Goal: Task Accomplishment & Management: Use online tool/utility

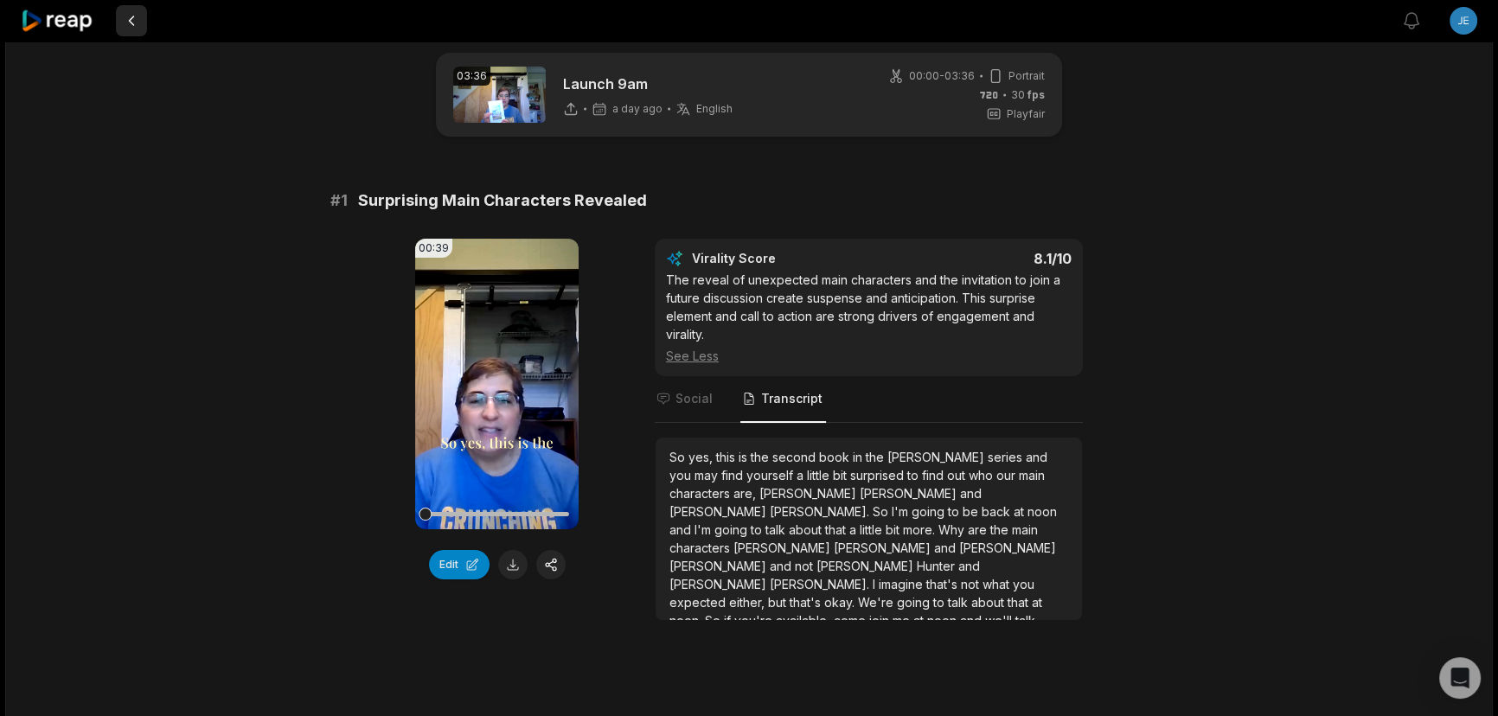
scroll to position [27, 0]
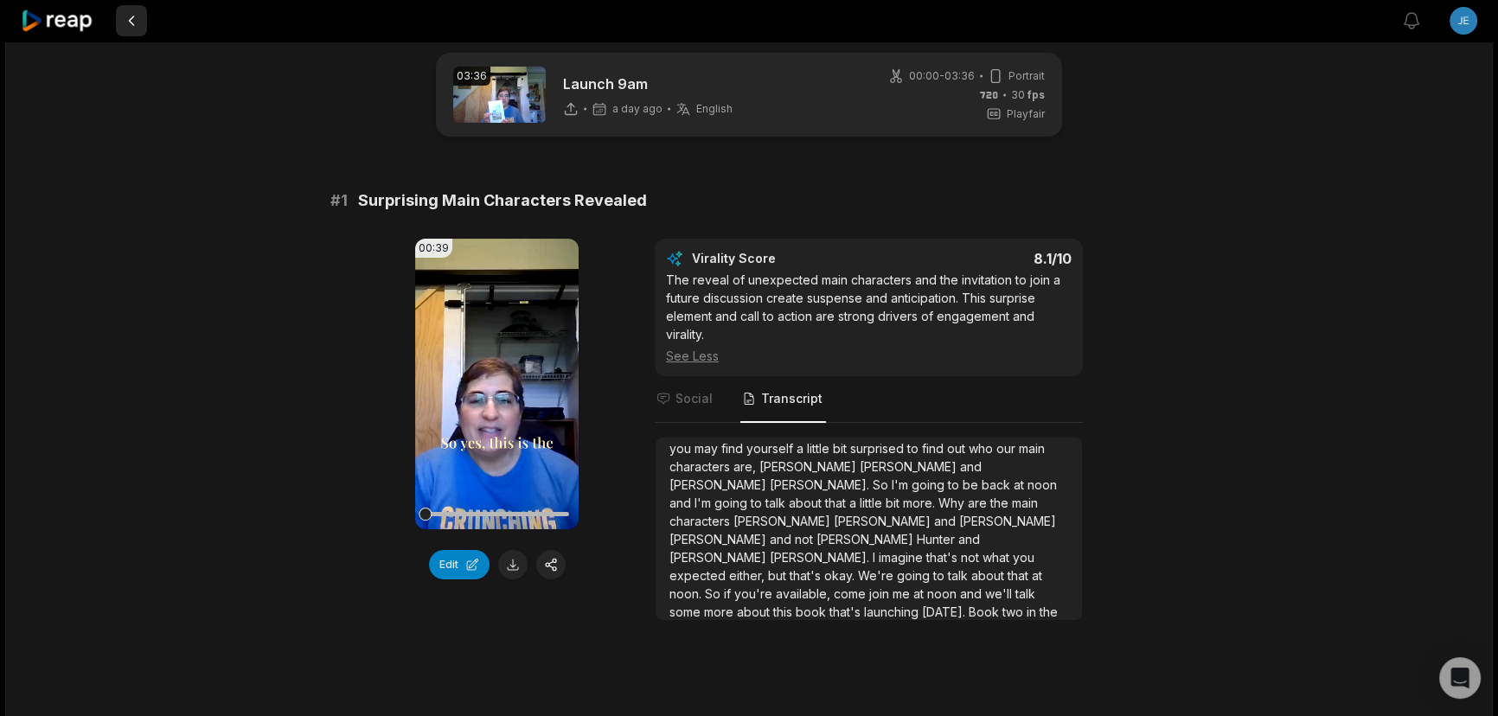
click at [133, 22] on button at bounding box center [131, 20] width 31 height 31
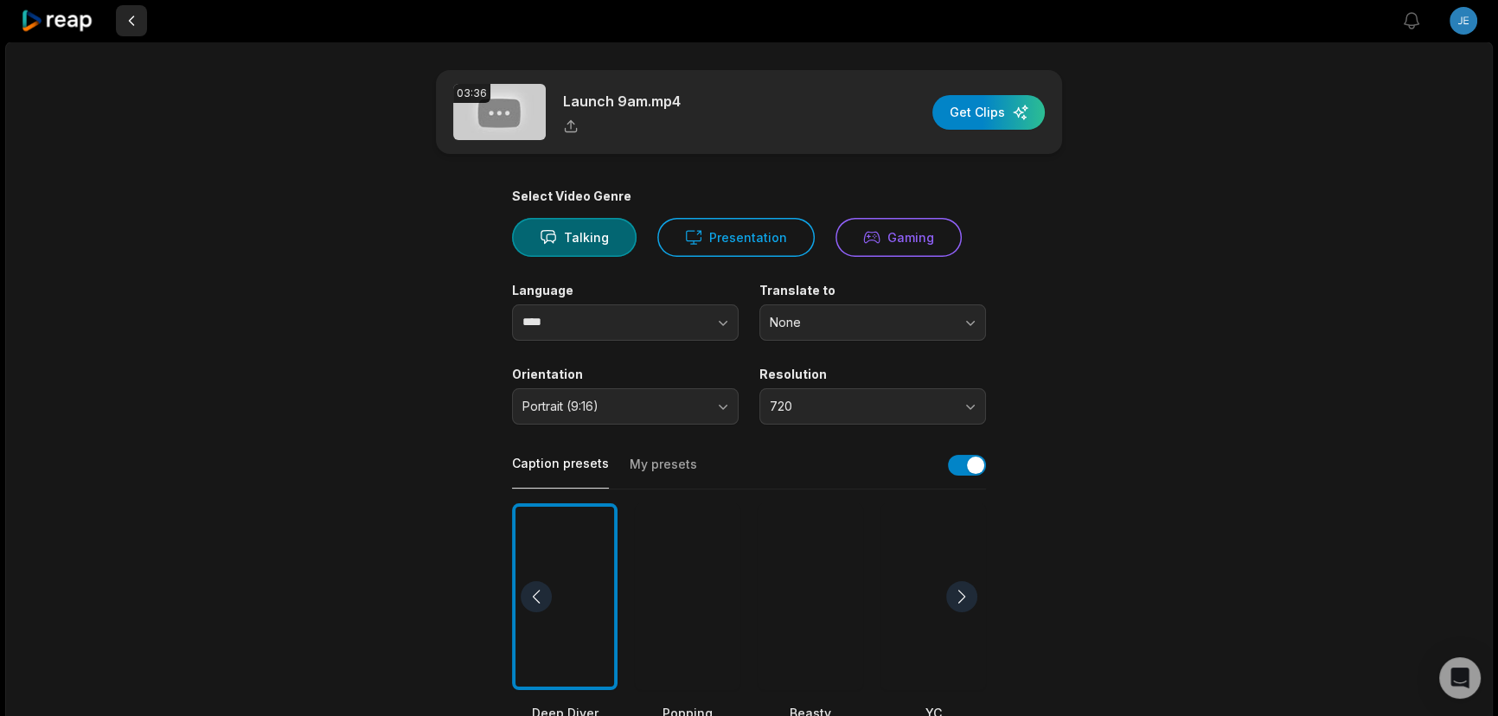
click at [130, 16] on button at bounding box center [131, 20] width 31 height 31
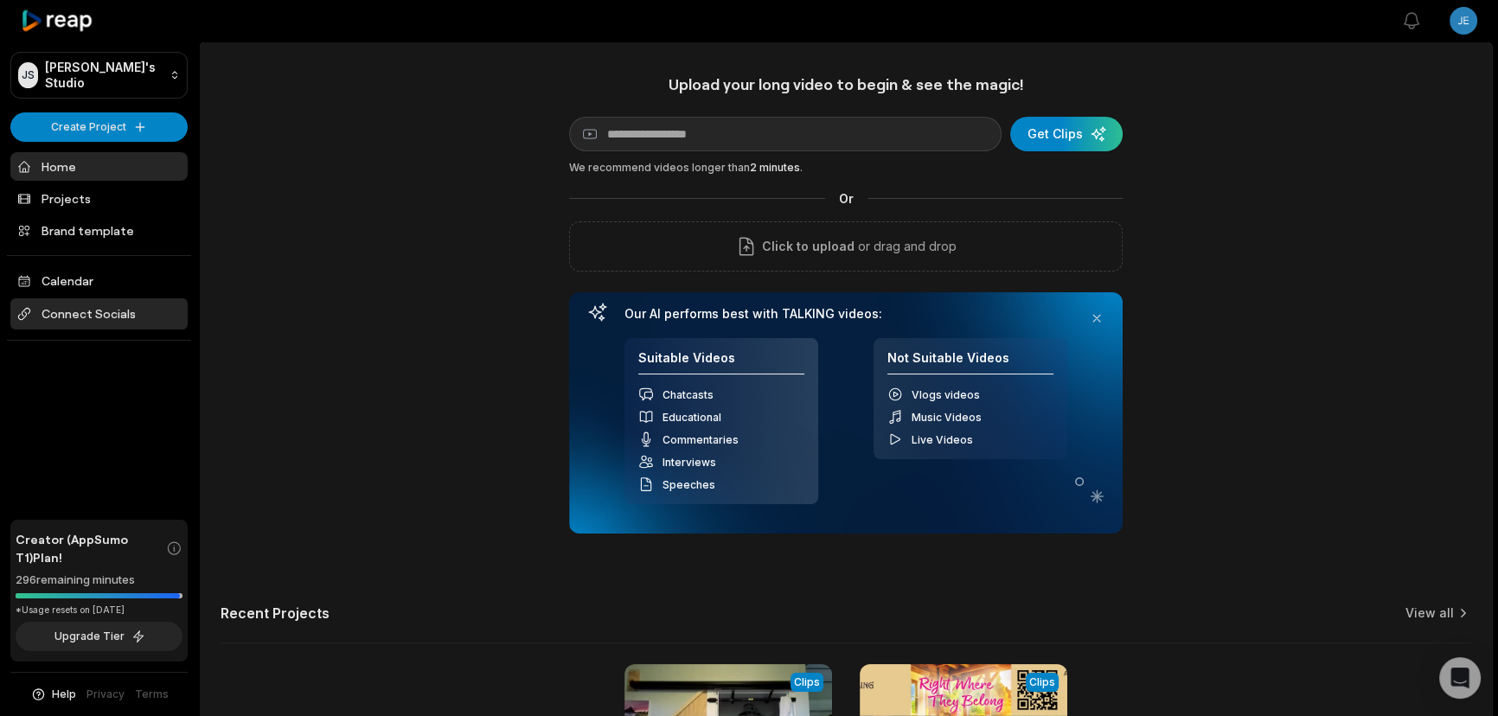
click at [92, 314] on span "Connect Socials" at bounding box center [98, 313] width 177 height 31
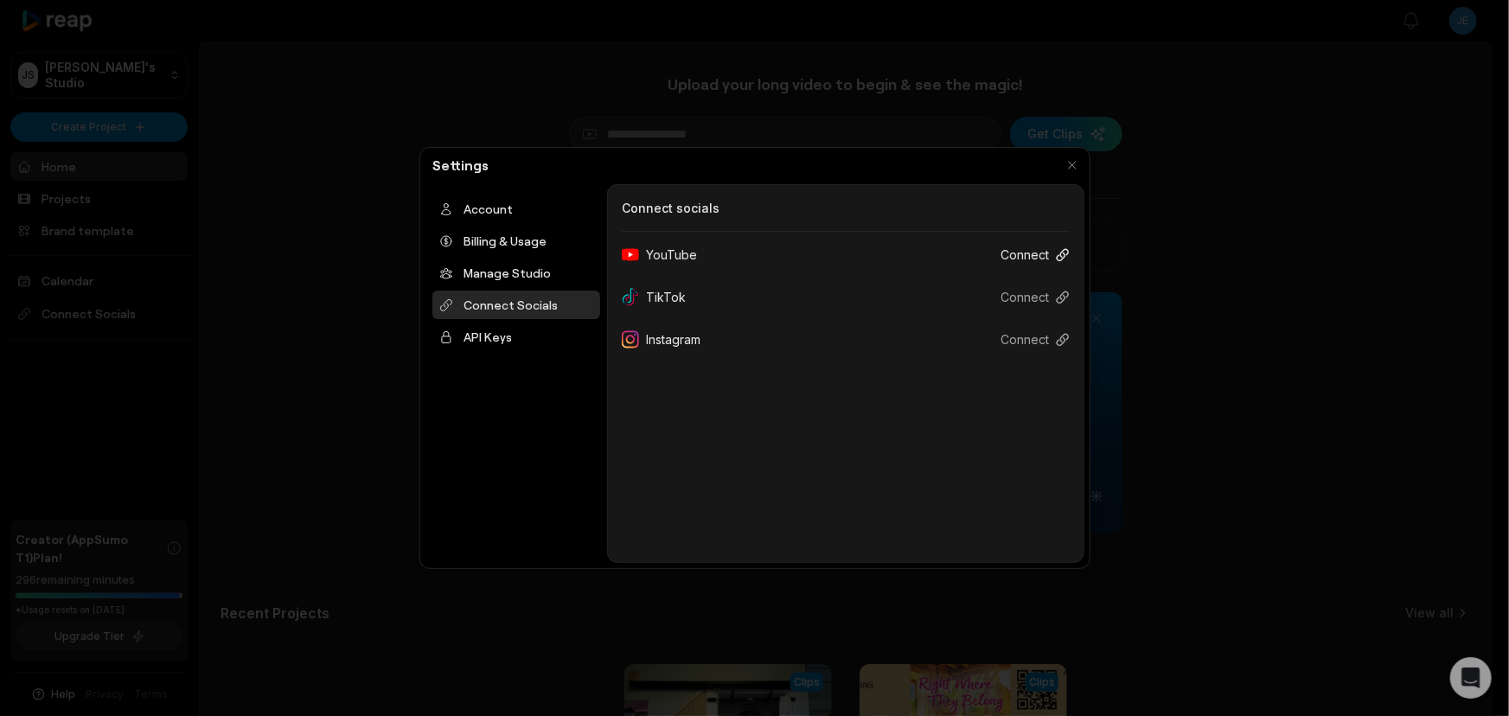
click at [1052, 259] on button "Connect" at bounding box center [1028, 255] width 83 height 32
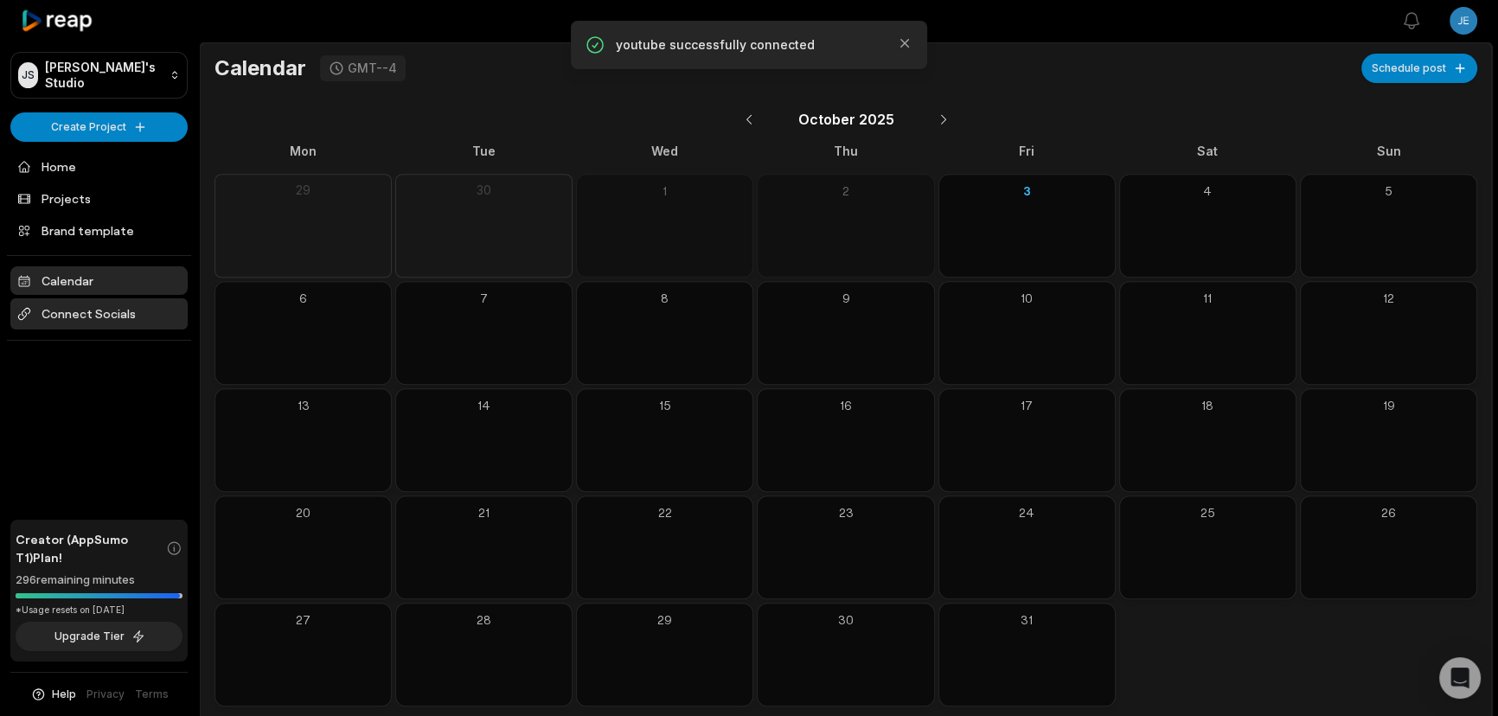
click at [72, 317] on span "Connect Socials" at bounding box center [98, 313] width 177 height 31
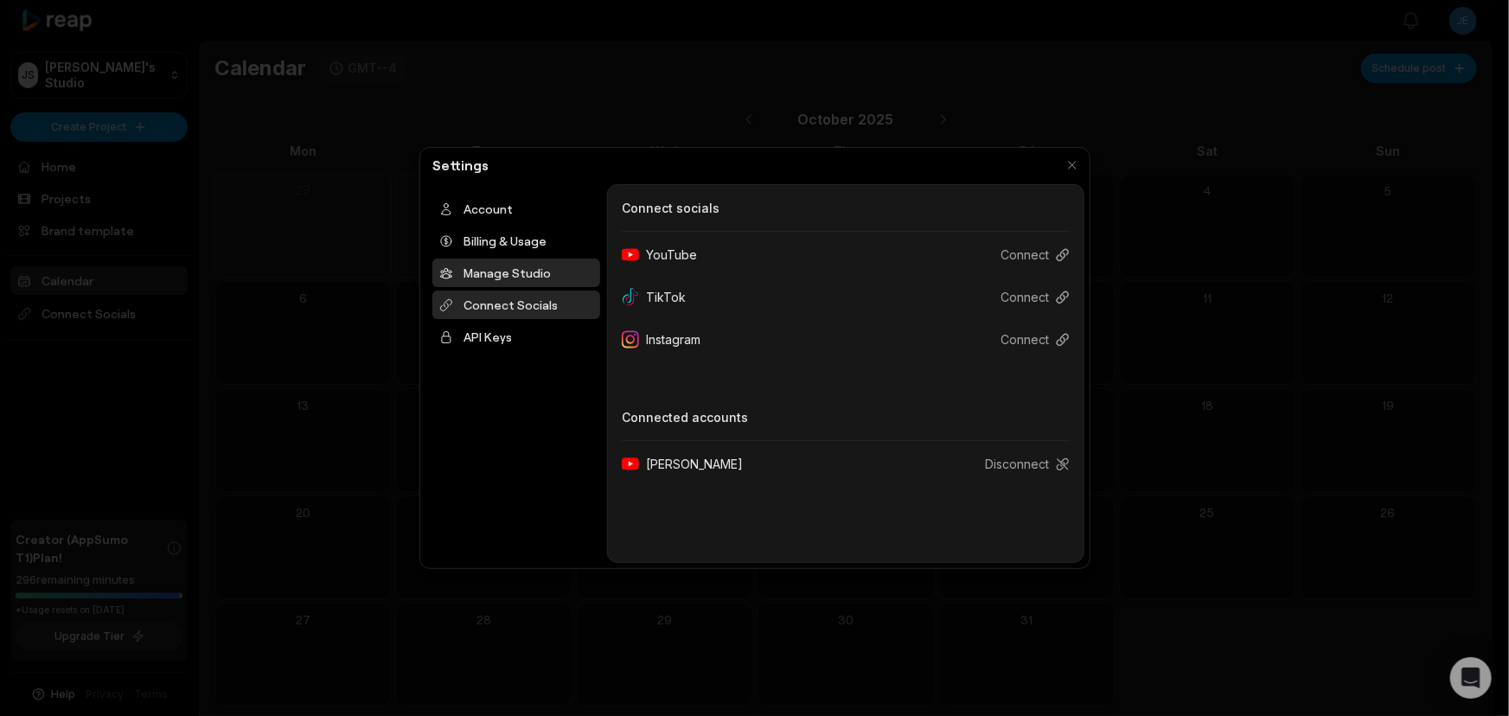
click at [504, 277] on div "Manage Studio" at bounding box center [516, 273] width 168 height 29
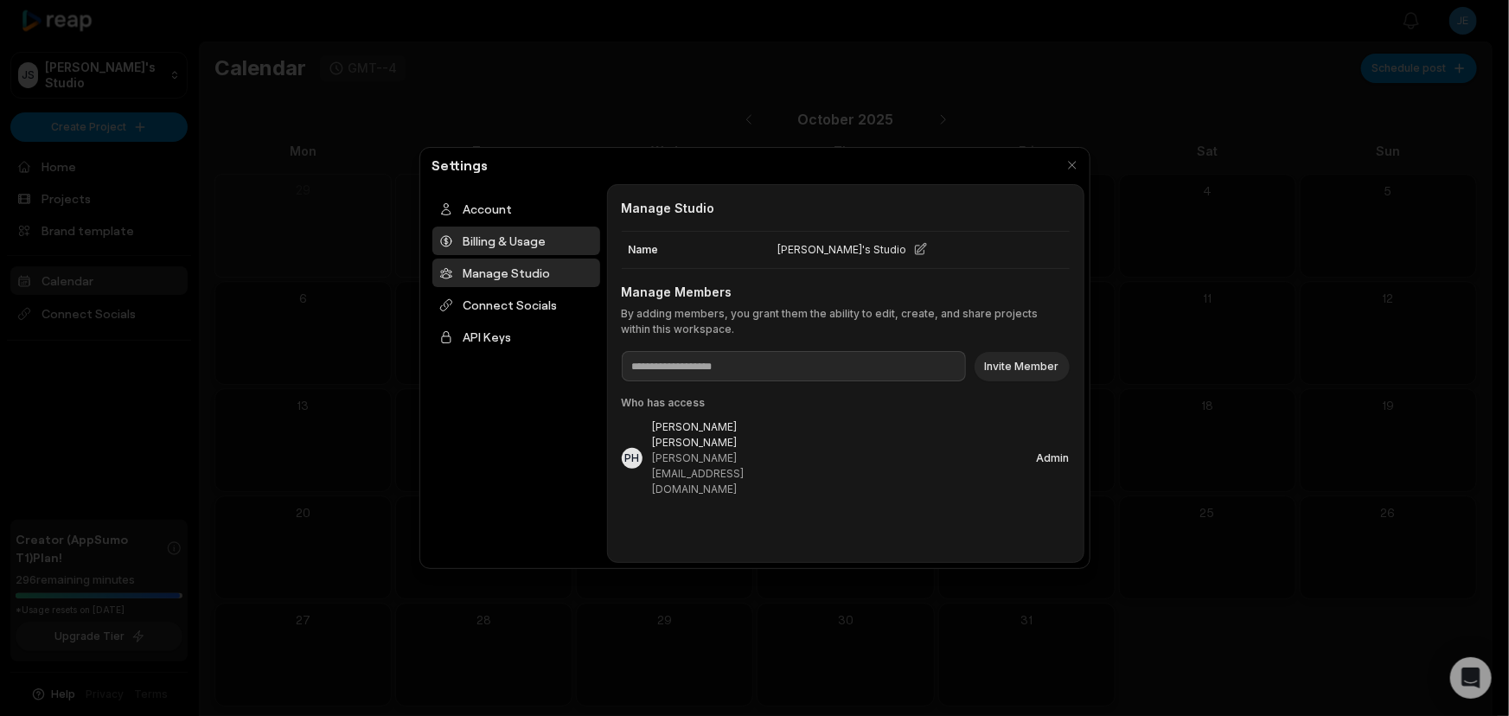
click at [508, 237] on div "Billing & Usage" at bounding box center [516, 241] width 168 height 29
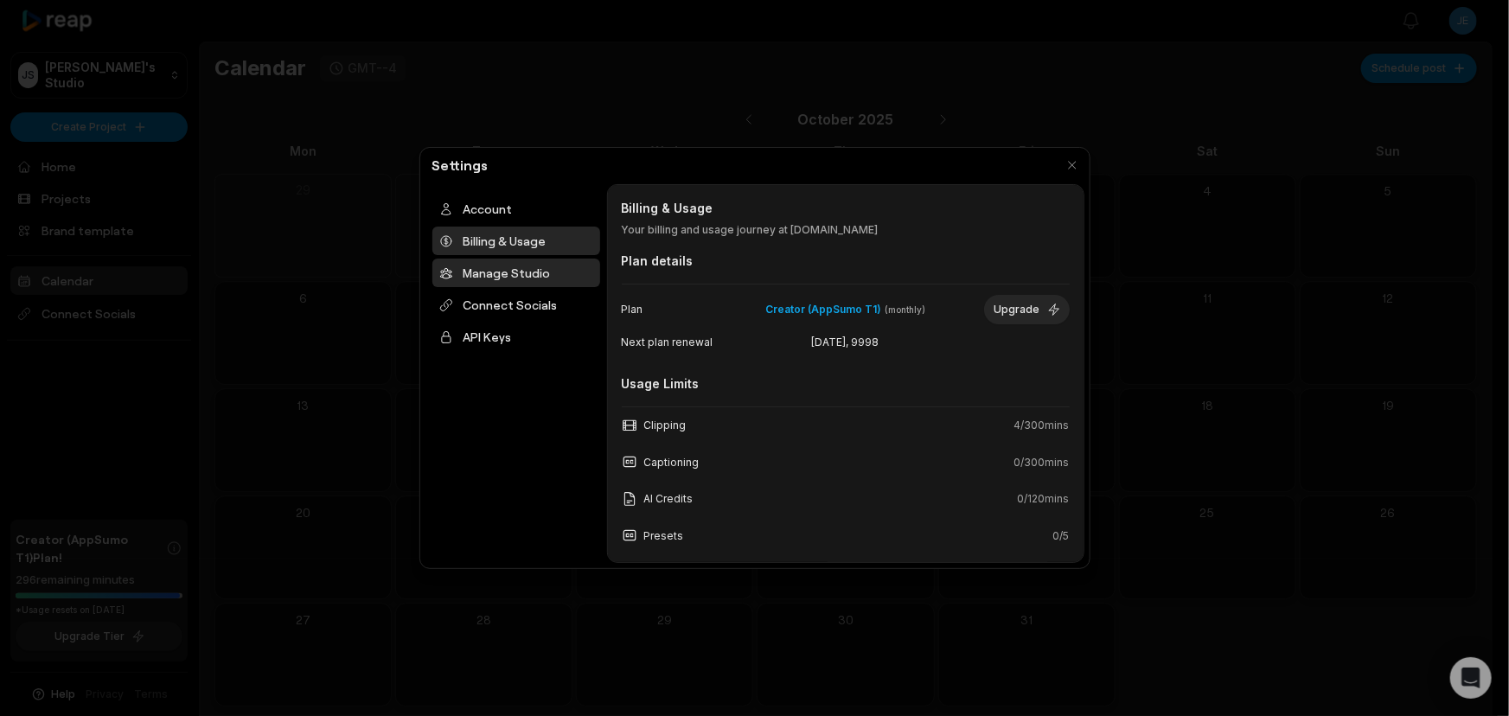
click at [510, 276] on div "Manage Studio" at bounding box center [516, 273] width 168 height 29
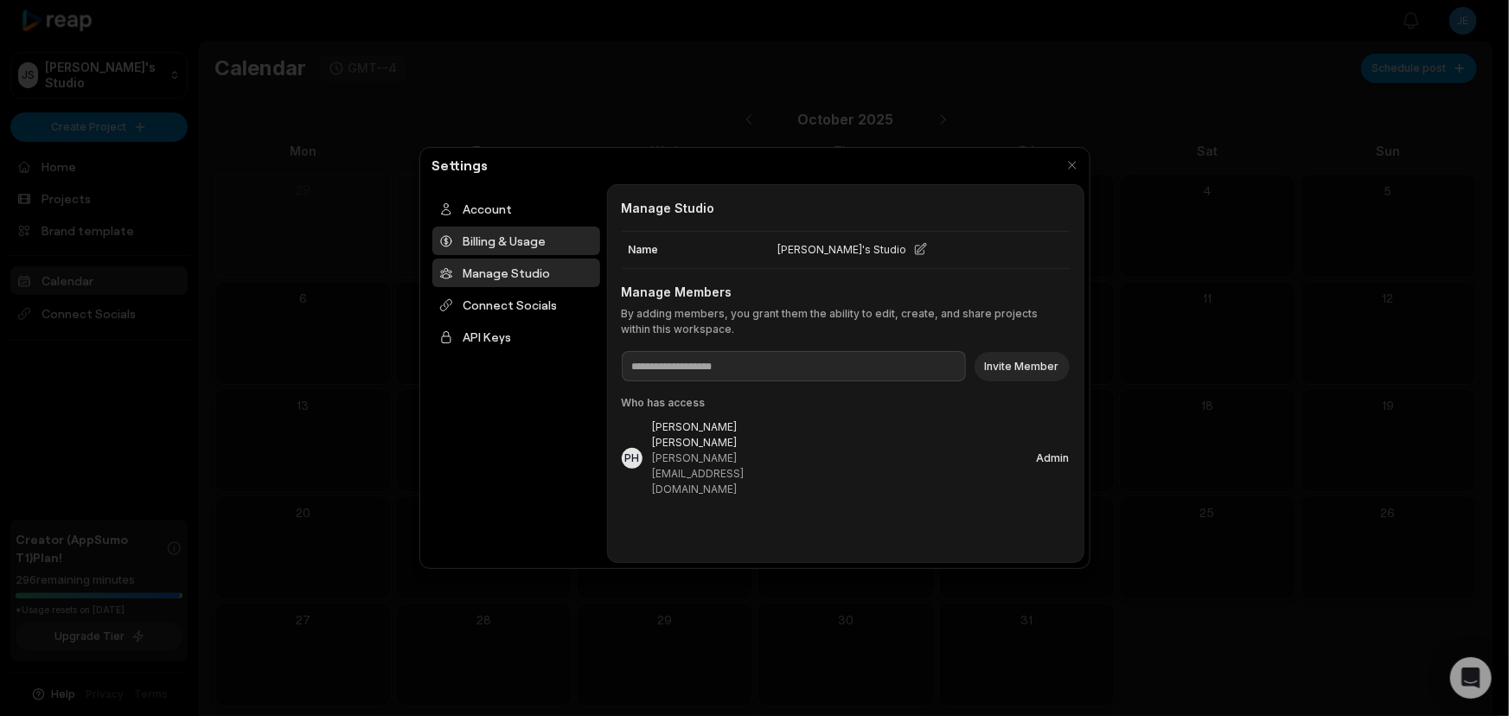
click at [509, 251] on div "Billing & Usage" at bounding box center [516, 241] width 168 height 29
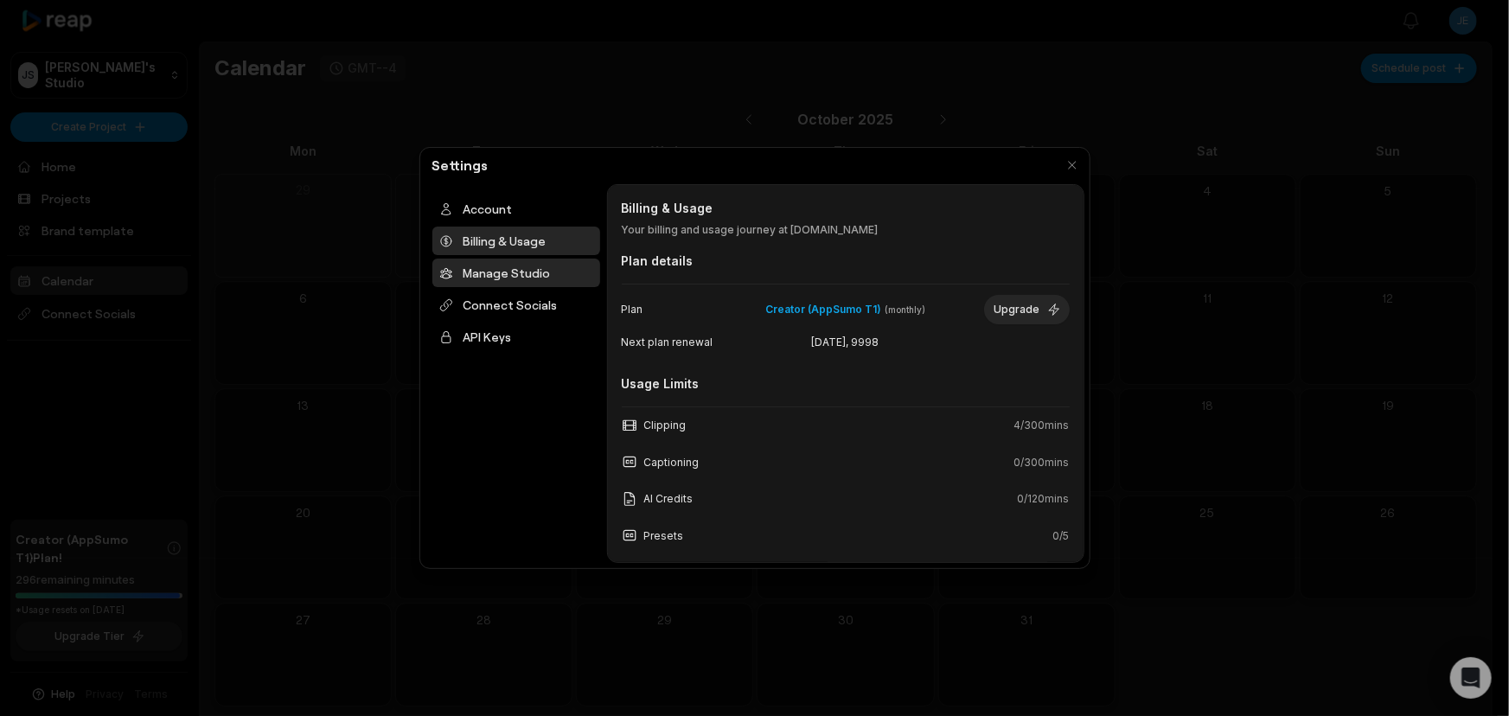
click at [511, 278] on div "Manage Studio" at bounding box center [516, 273] width 168 height 29
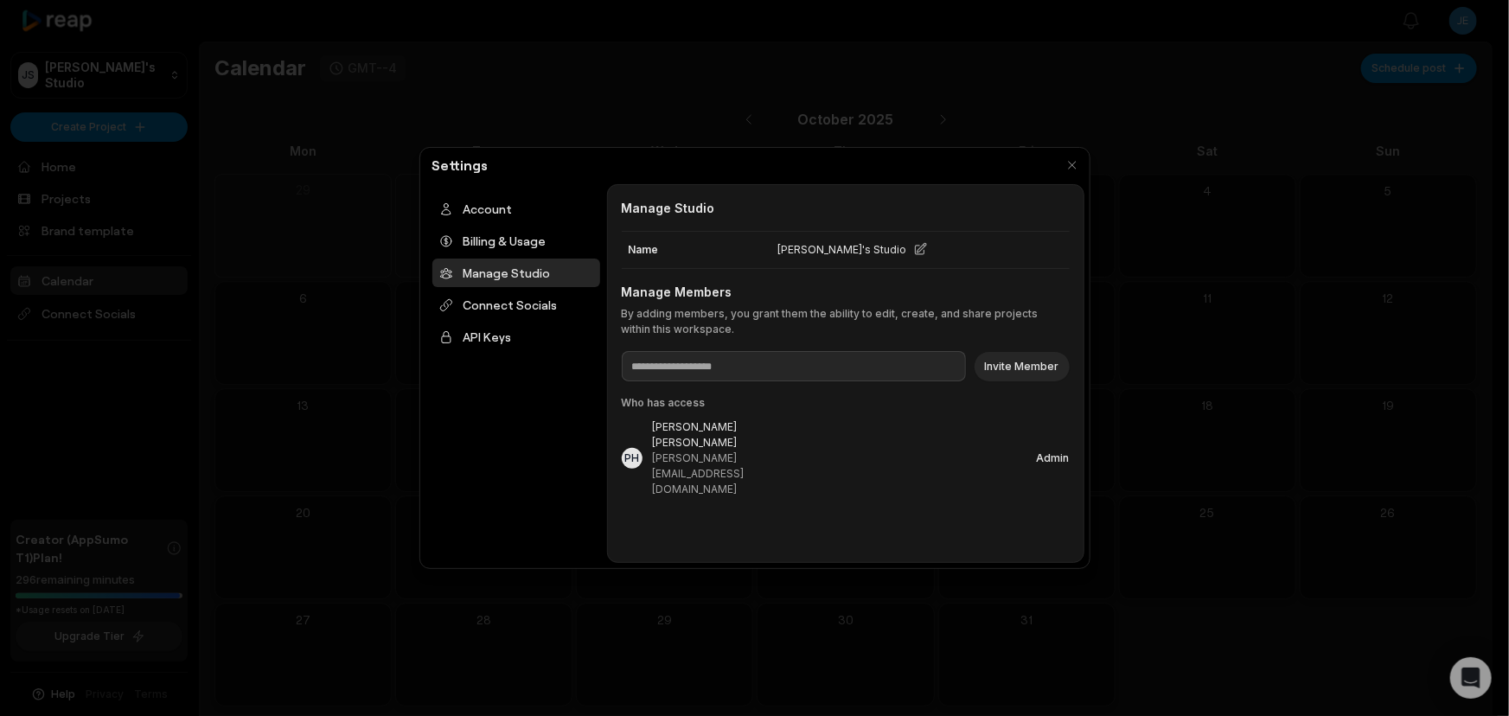
click at [635, 453] on div "PH" at bounding box center [631, 458] width 15 height 10
click at [491, 242] on div "Billing & Usage" at bounding box center [516, 241] width 168 height 29
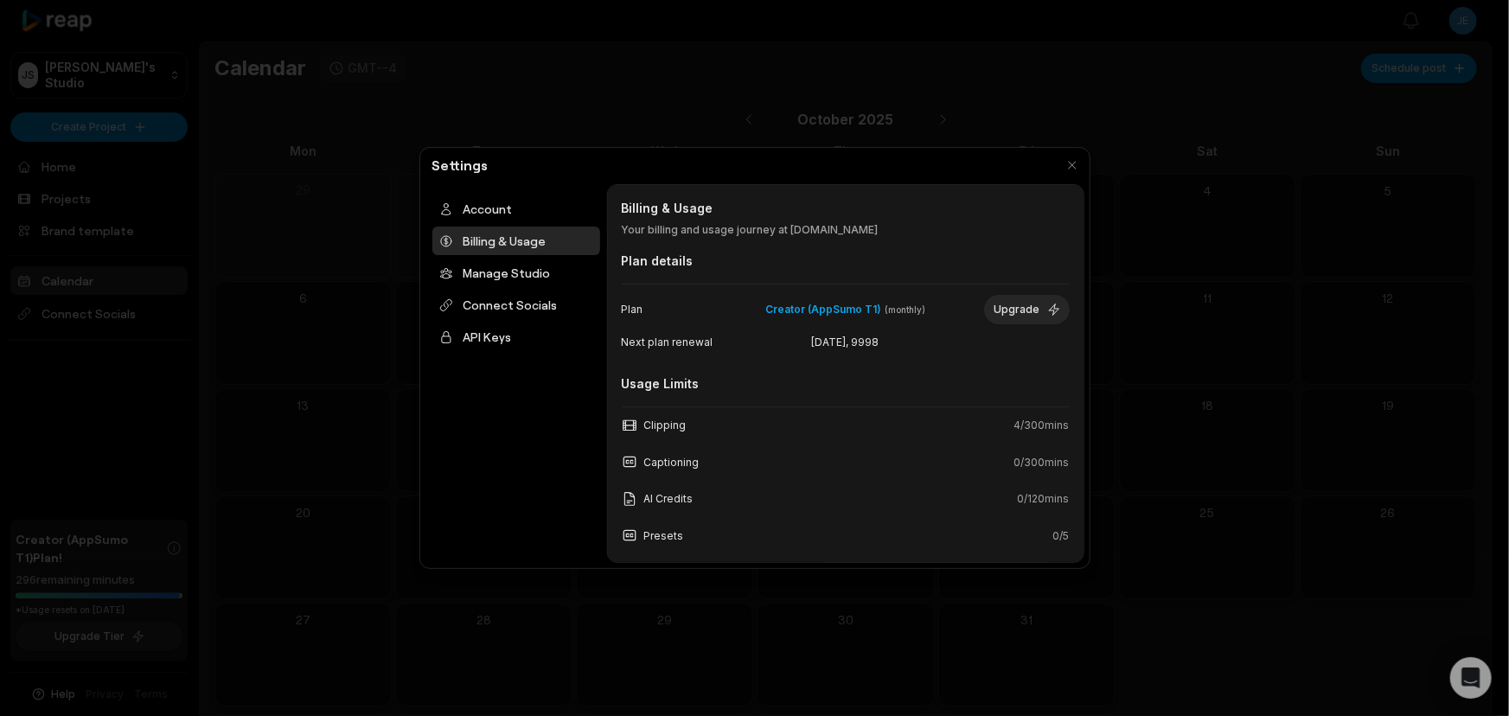
click at [901, 310] on span "( month ly)" at bounding box center [905, 309] width 41 height 11
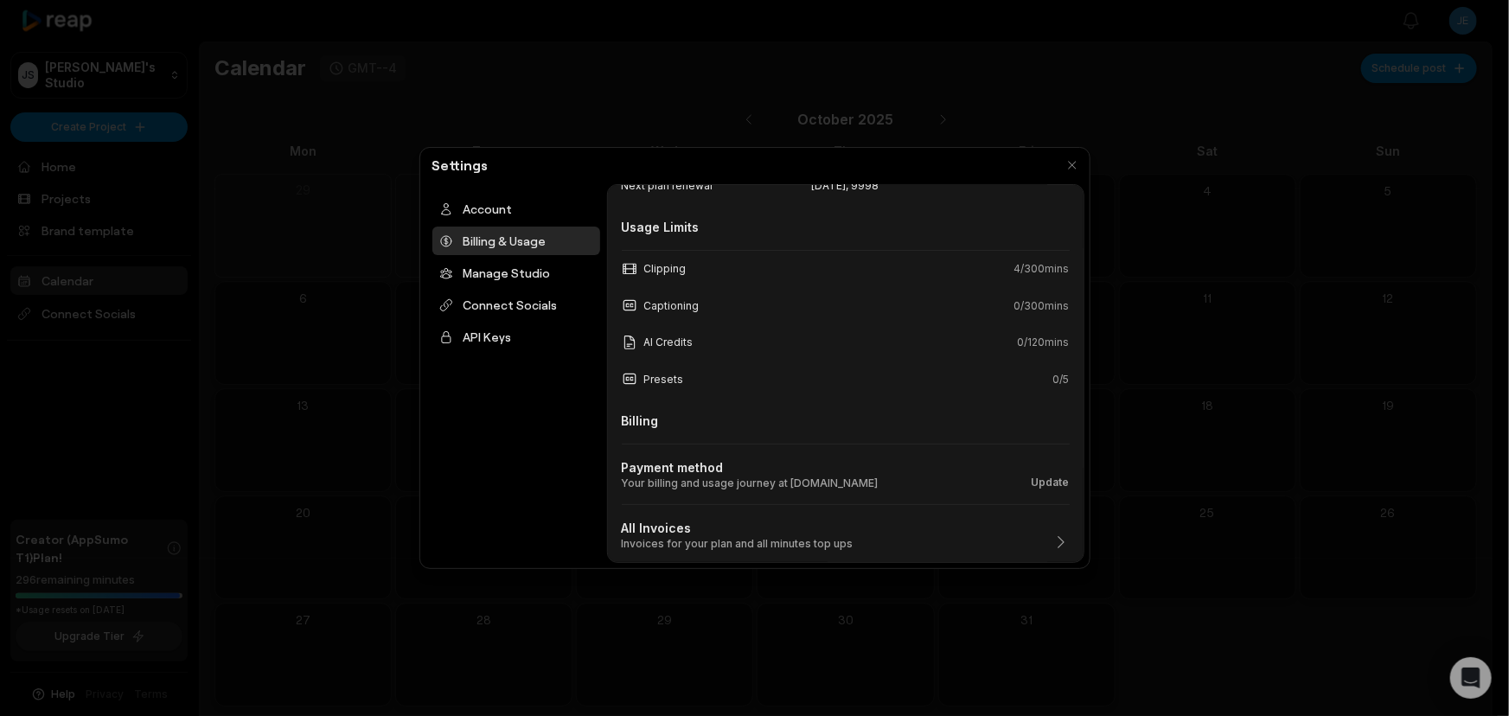
scroll to position [157, 0]
click at [464, 198] on div "Account" at bounding box center [516, 209] width 168 height 29
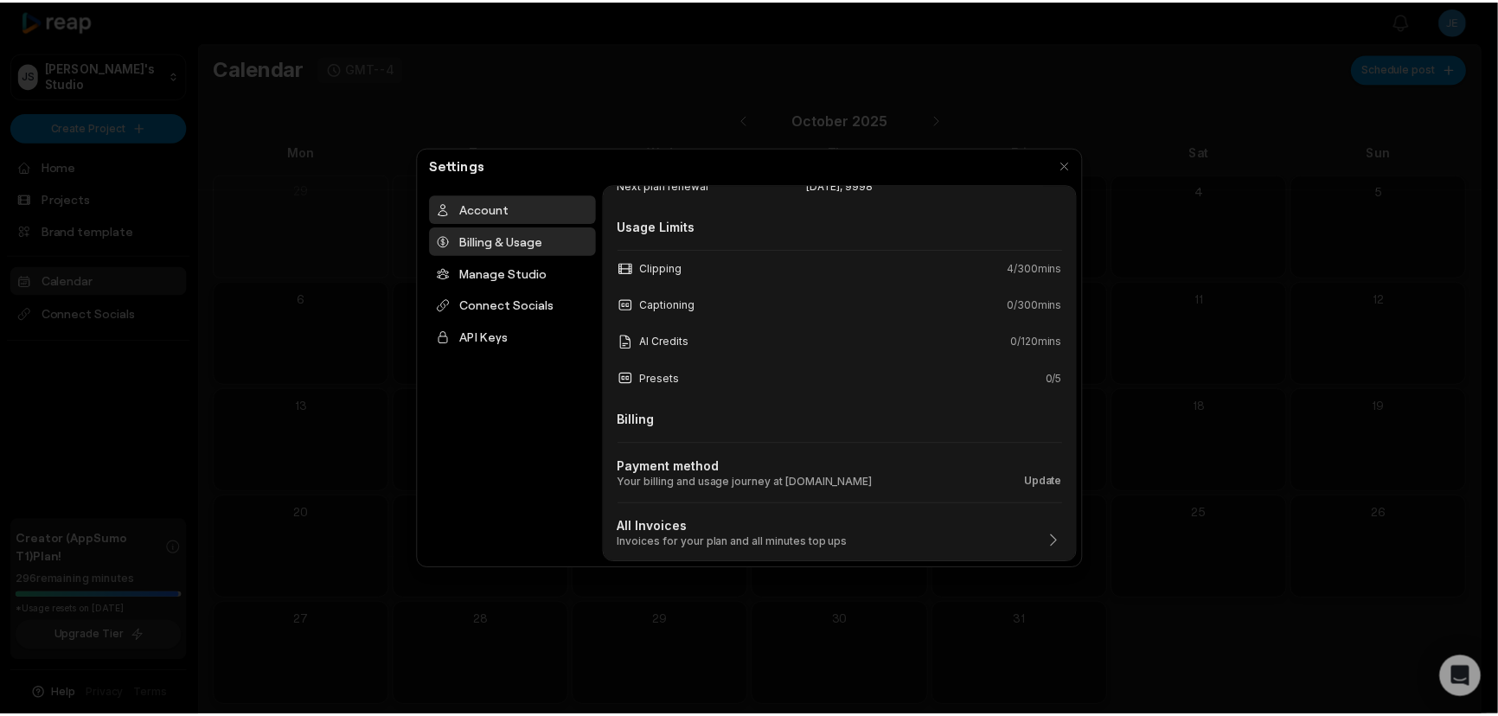
scroll to position [0, 0]
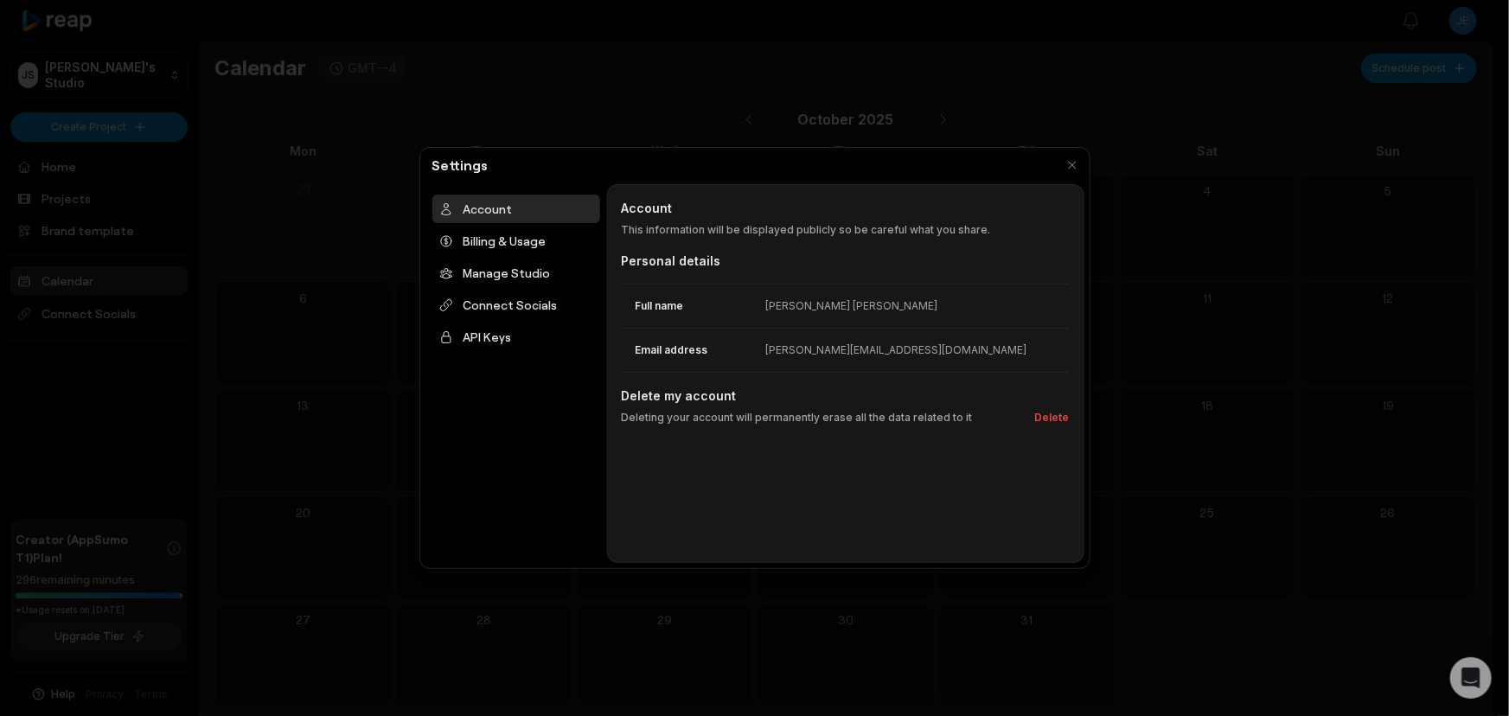
click at [213, 275] on div at bounding box center [754, 358] width 1509 height 716
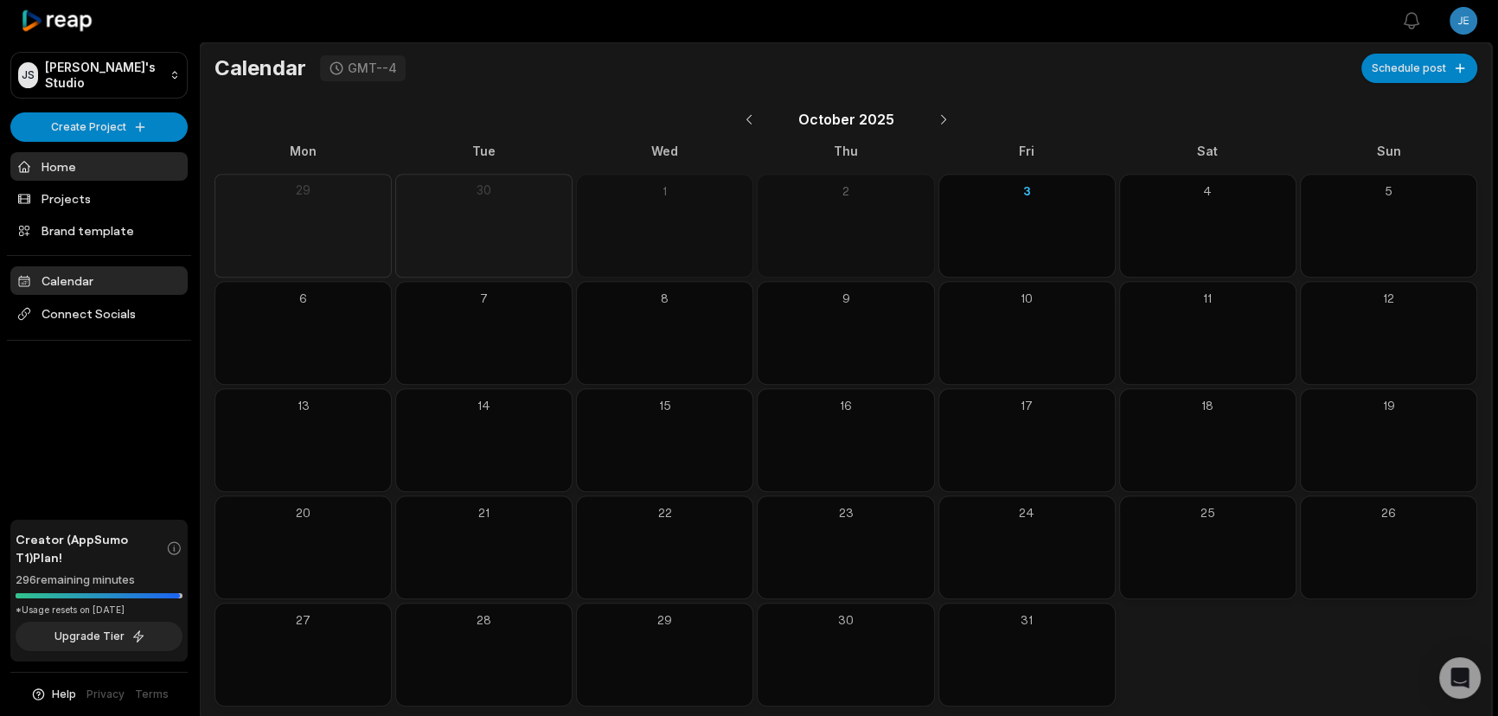
click at [73, 161] on link "Home" at bounding box center [98, 166] width 177 height 29
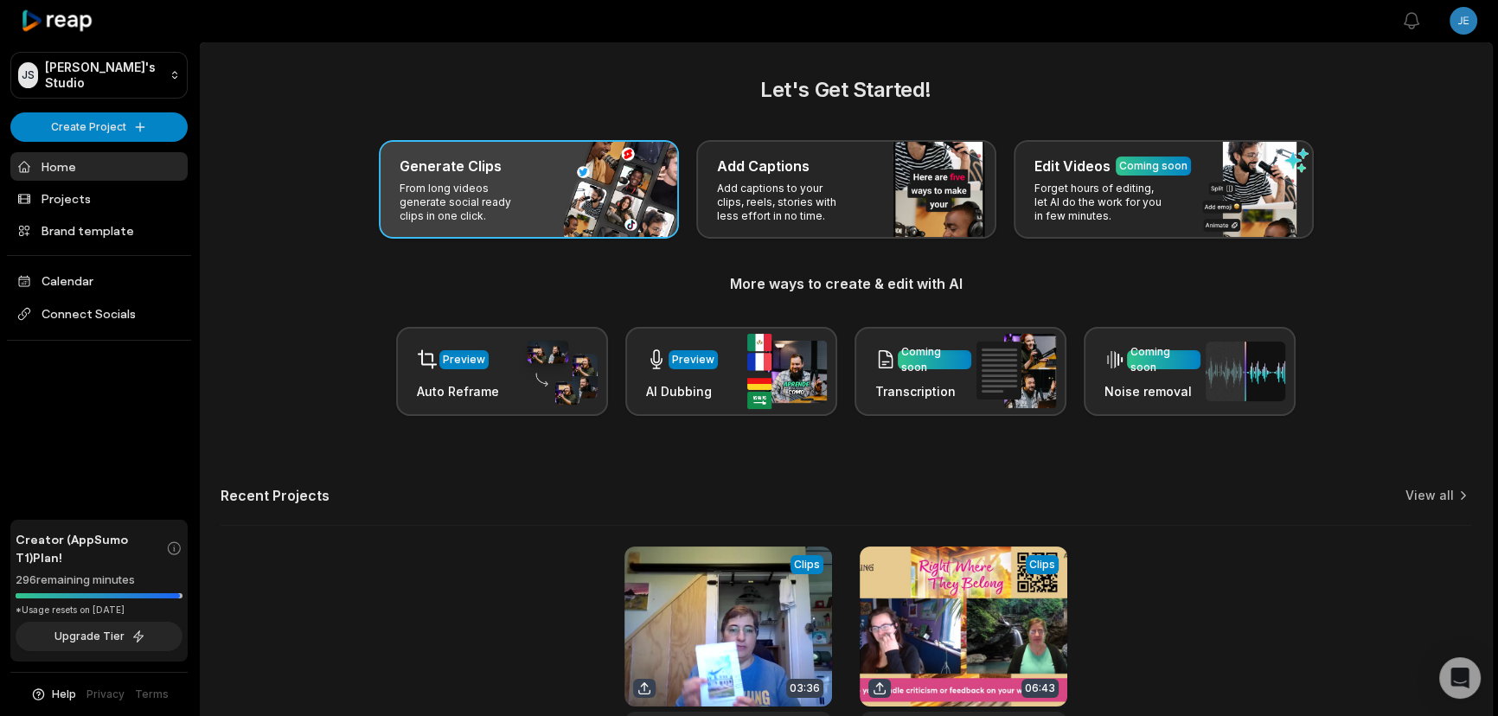
click at [484, 171] on h3 "Generate Clips" at bounding box center [451, 166] width 102 height 21
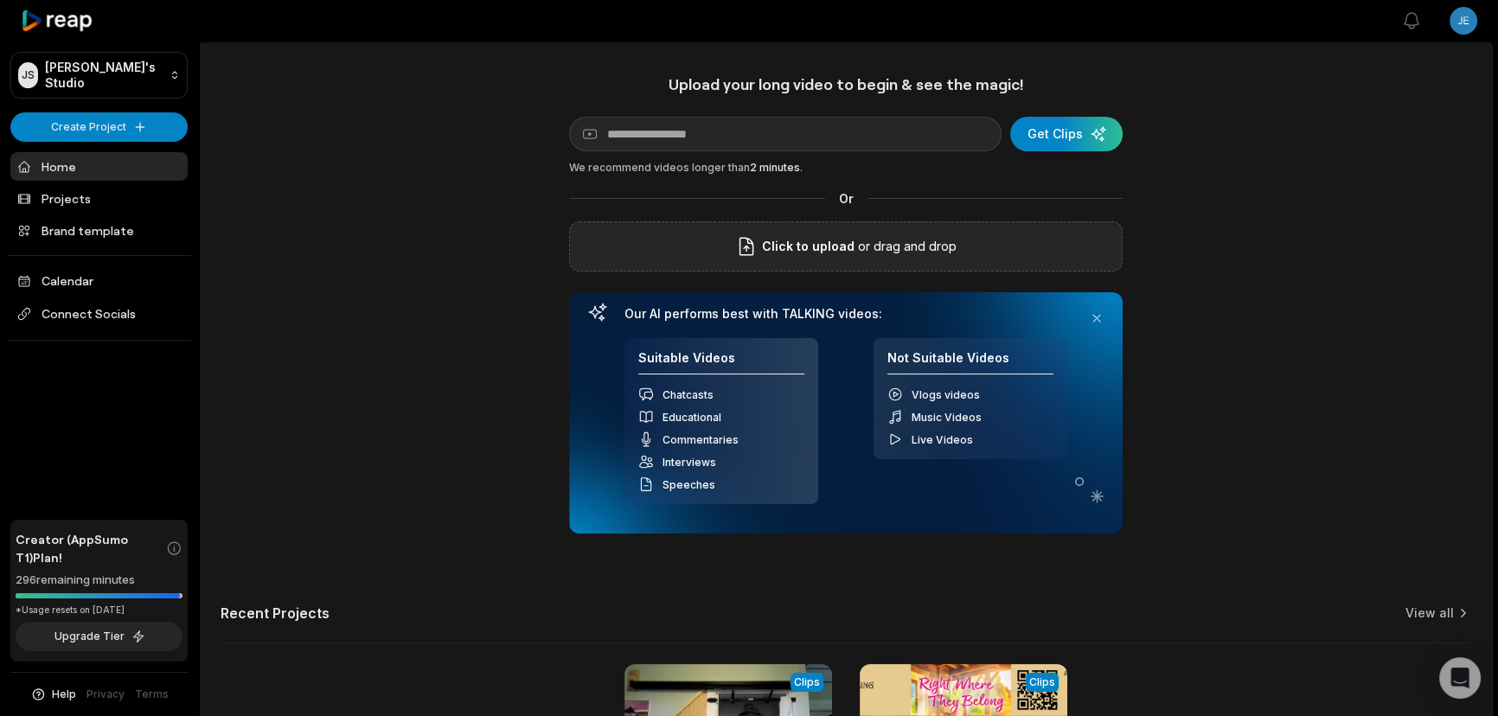
click at [909, 244] on p "or drag and drop" at bounding box center [905, 246] width 102 height 21
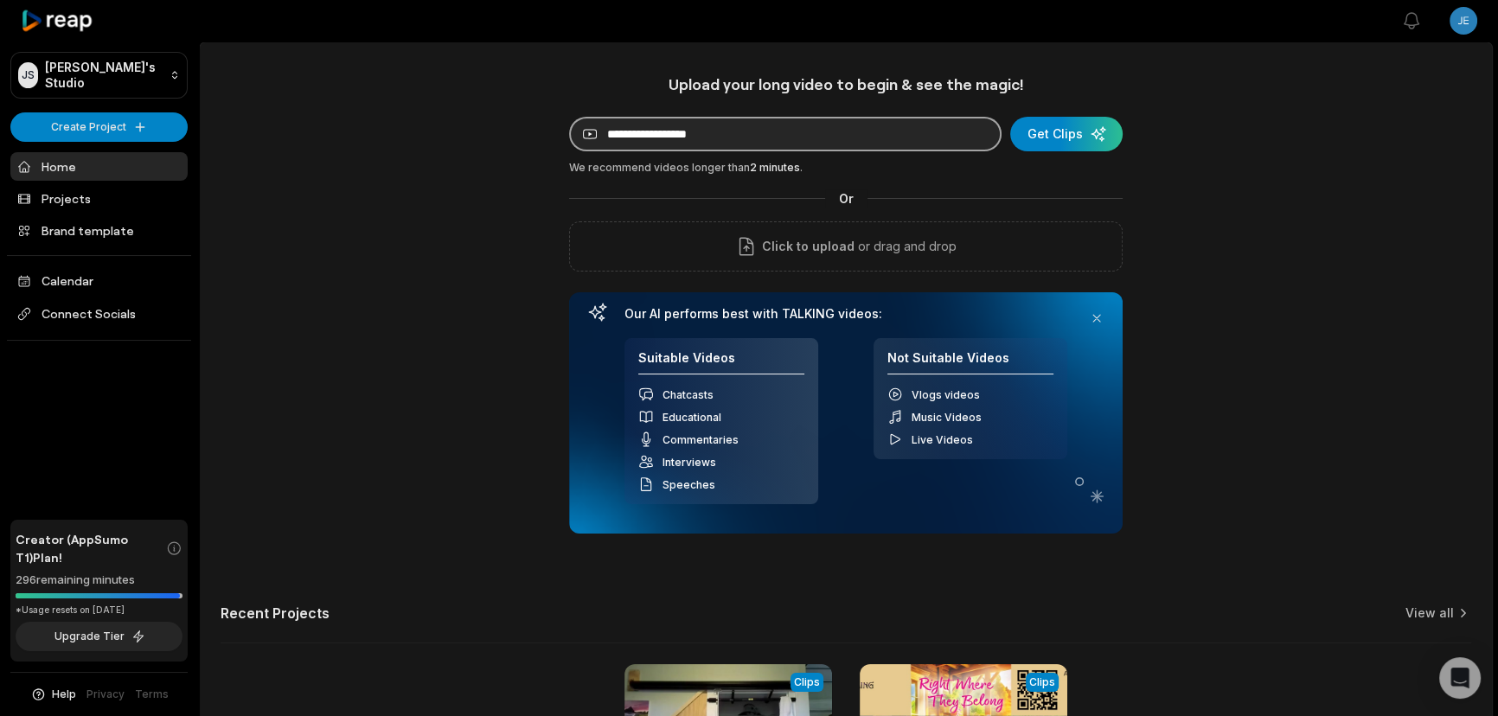
click at [774, 134] on input at bounding box center [785, 134] width 432 height 35
paste input "**********"
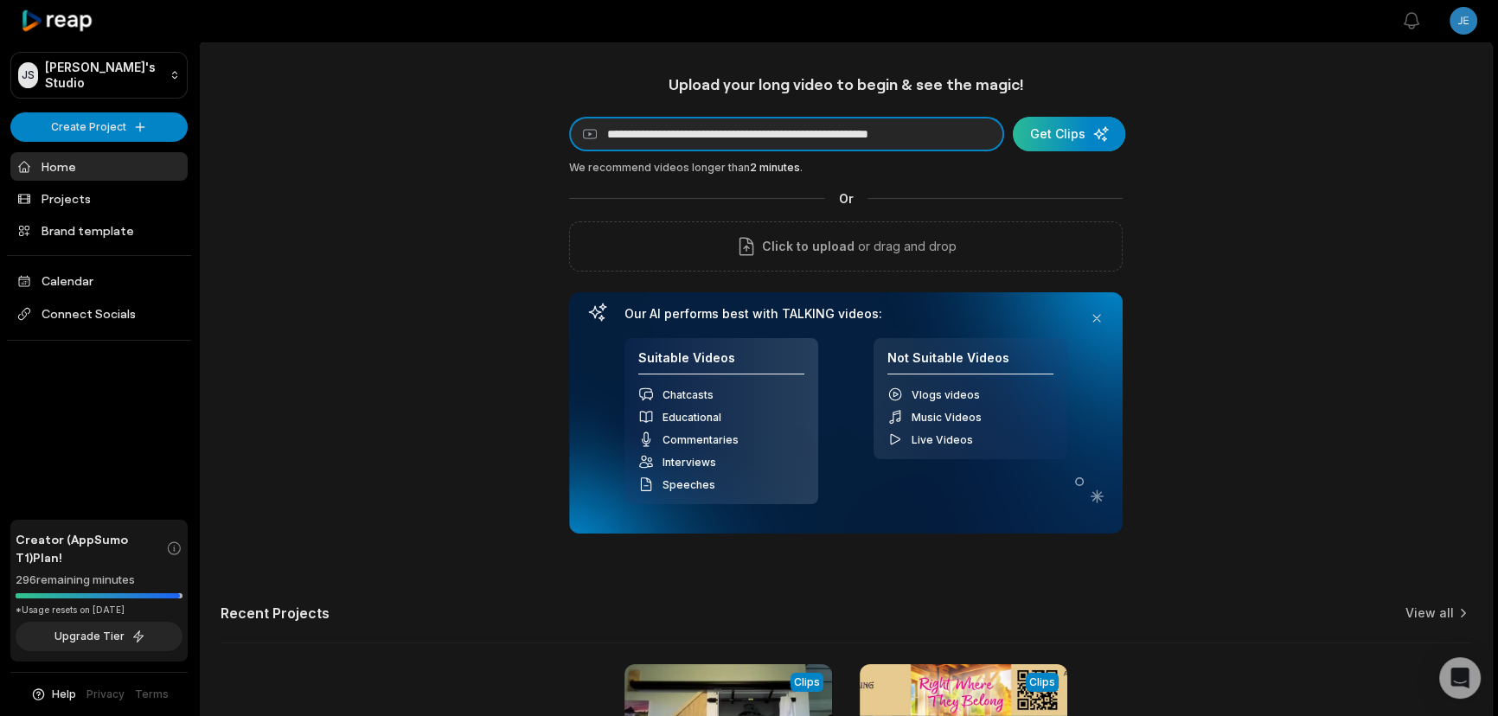
type input "**********"
click at [1046, 138] on div "submit" at bounding box center [1069, 134] width 112 height 35
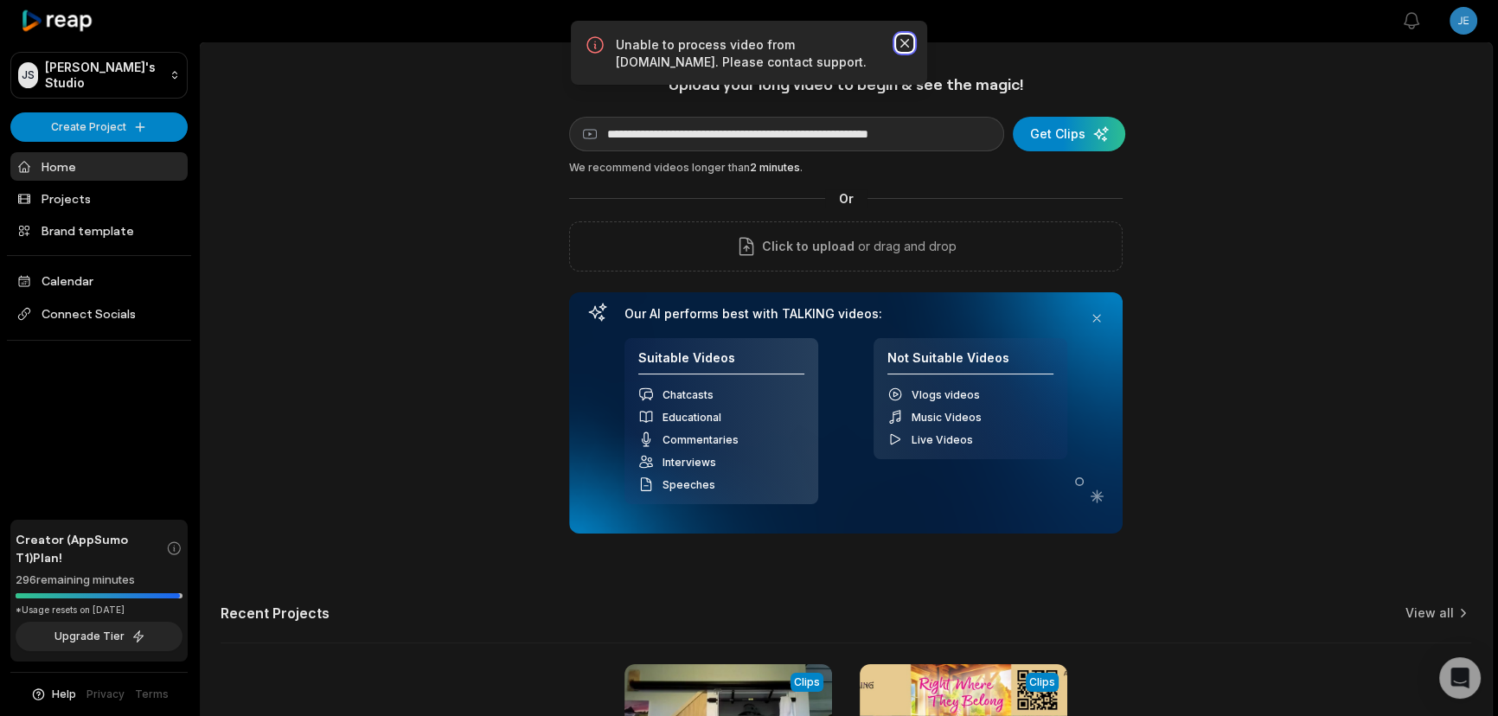
click at [905, 39] on icon "button" at bounding box center [904, 43] width 17 height 17
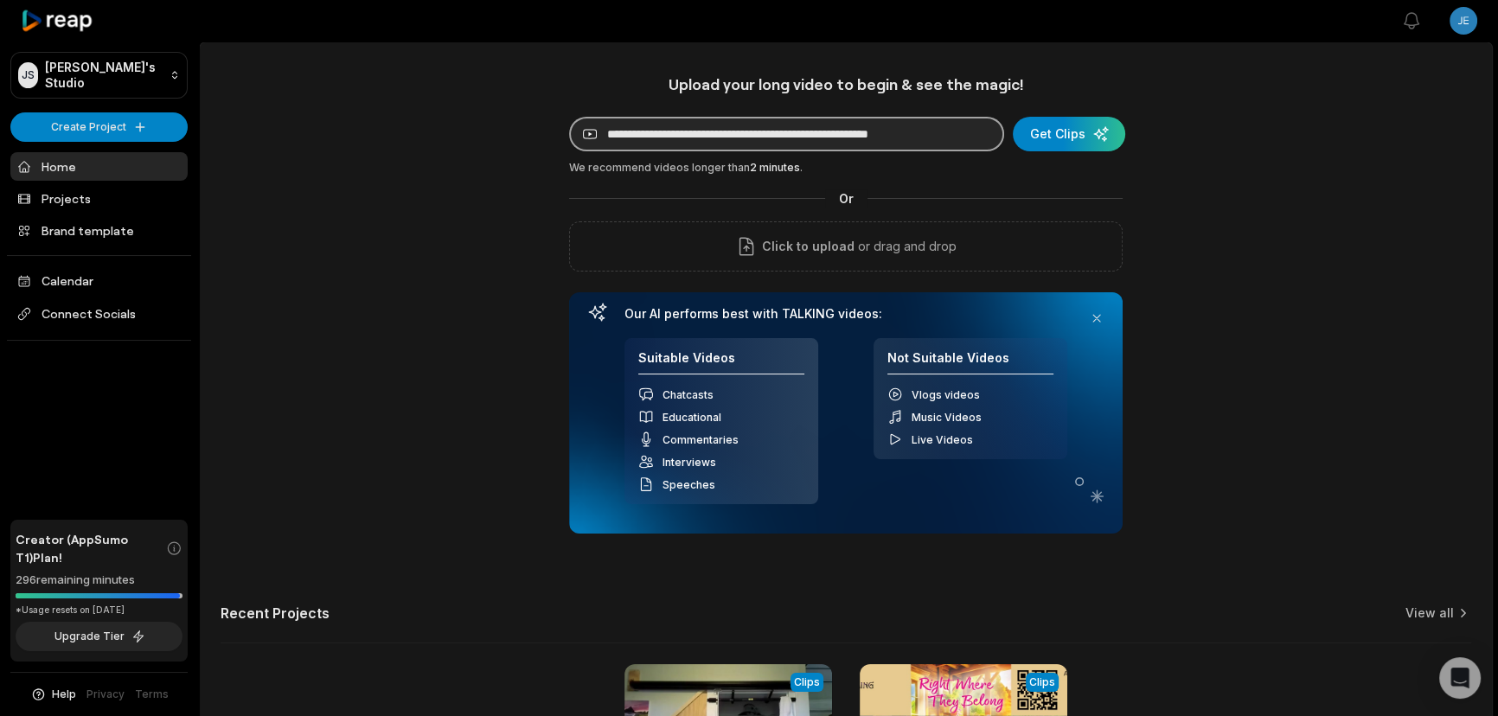
click at [936, 132] on input "**********" at bounding box center [786, 134] width 435 height 35
click at [935, 132] on input "**********" at bounding box center [786, 134] width 435 height 35
click at [935, 131] on input "**********" at bounding box center [786, 134] width 435 height 35
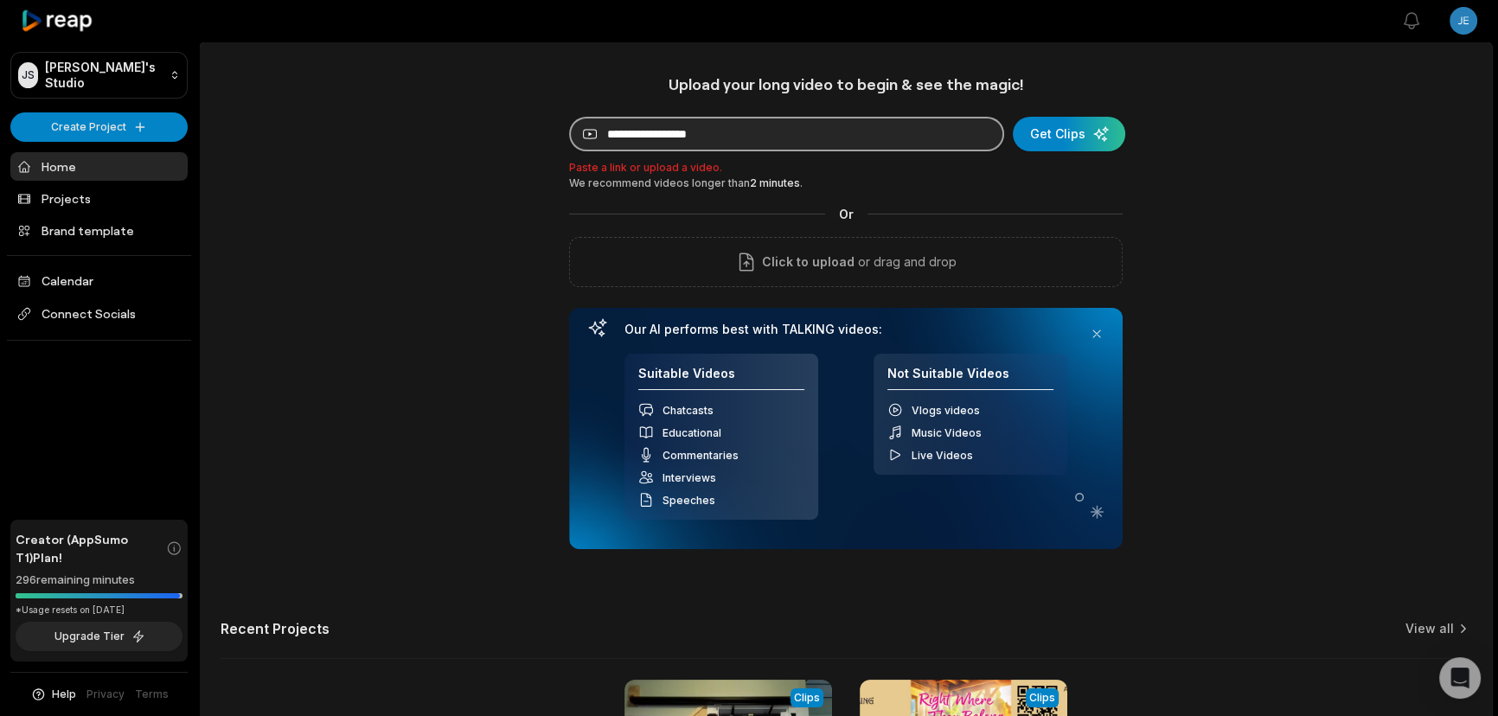
click at [784, 138] on input at bounding box center [786, 134] width 435 height 35
paste input "**********"
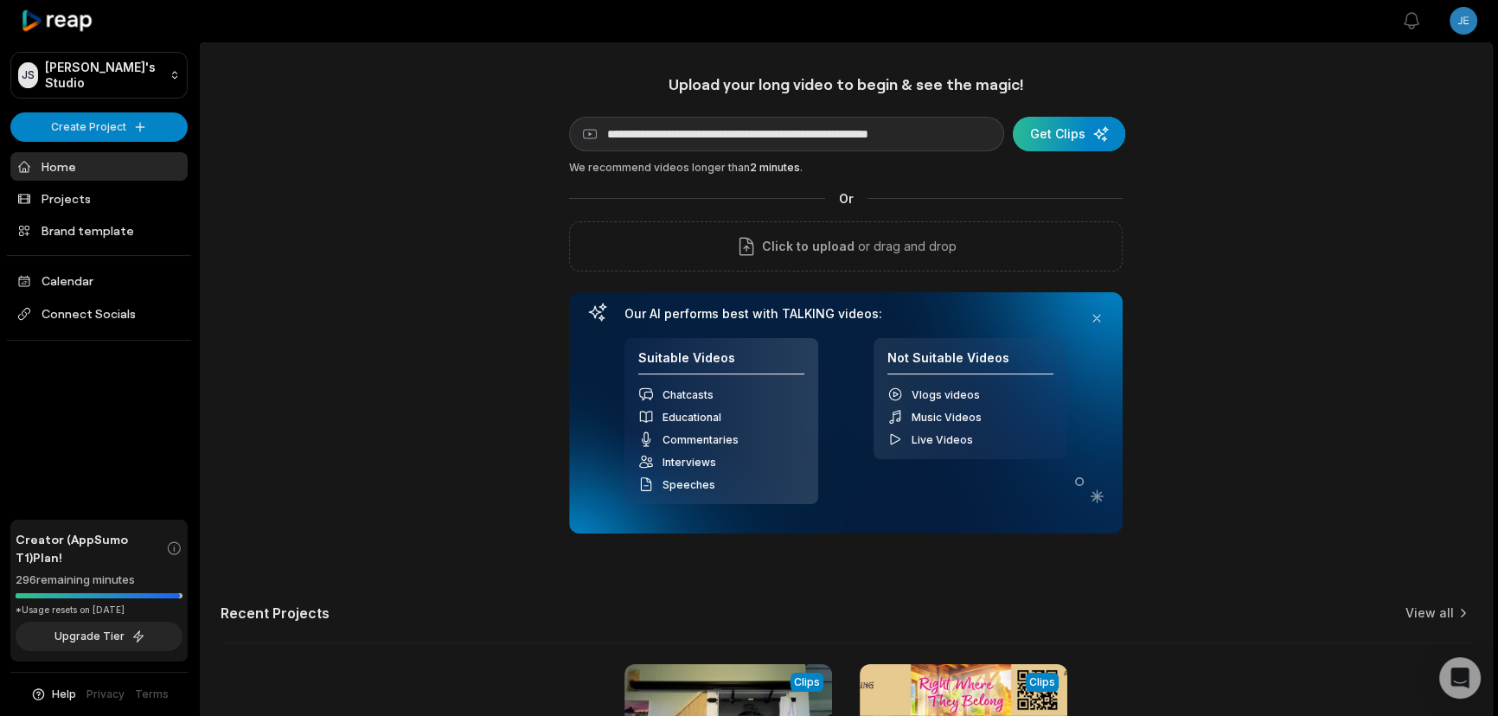
click at [1051, 131] on div "submit" at bounding box center [1069, 134] width 112 height 35
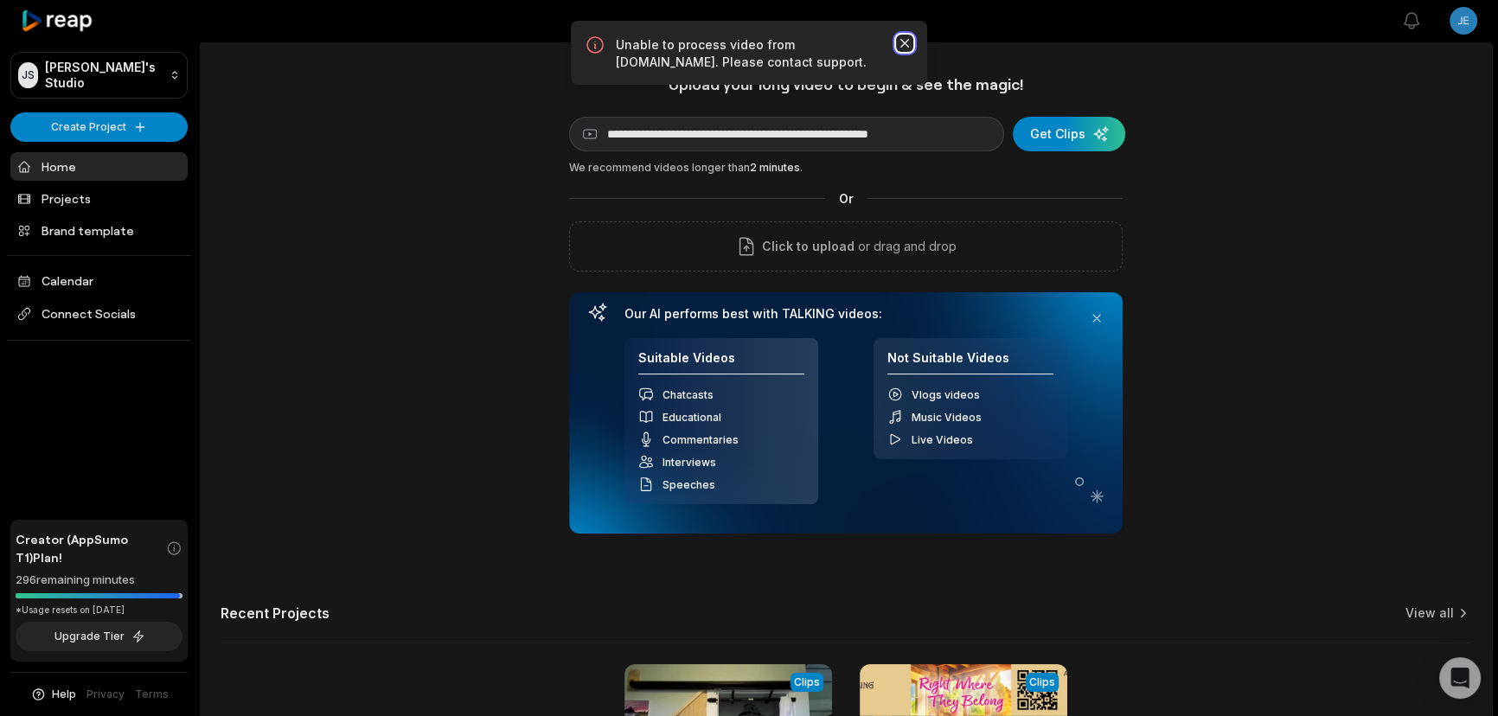
click at [908, 42] on icon "button" at bounding box center [904, 43] width 17 height 17
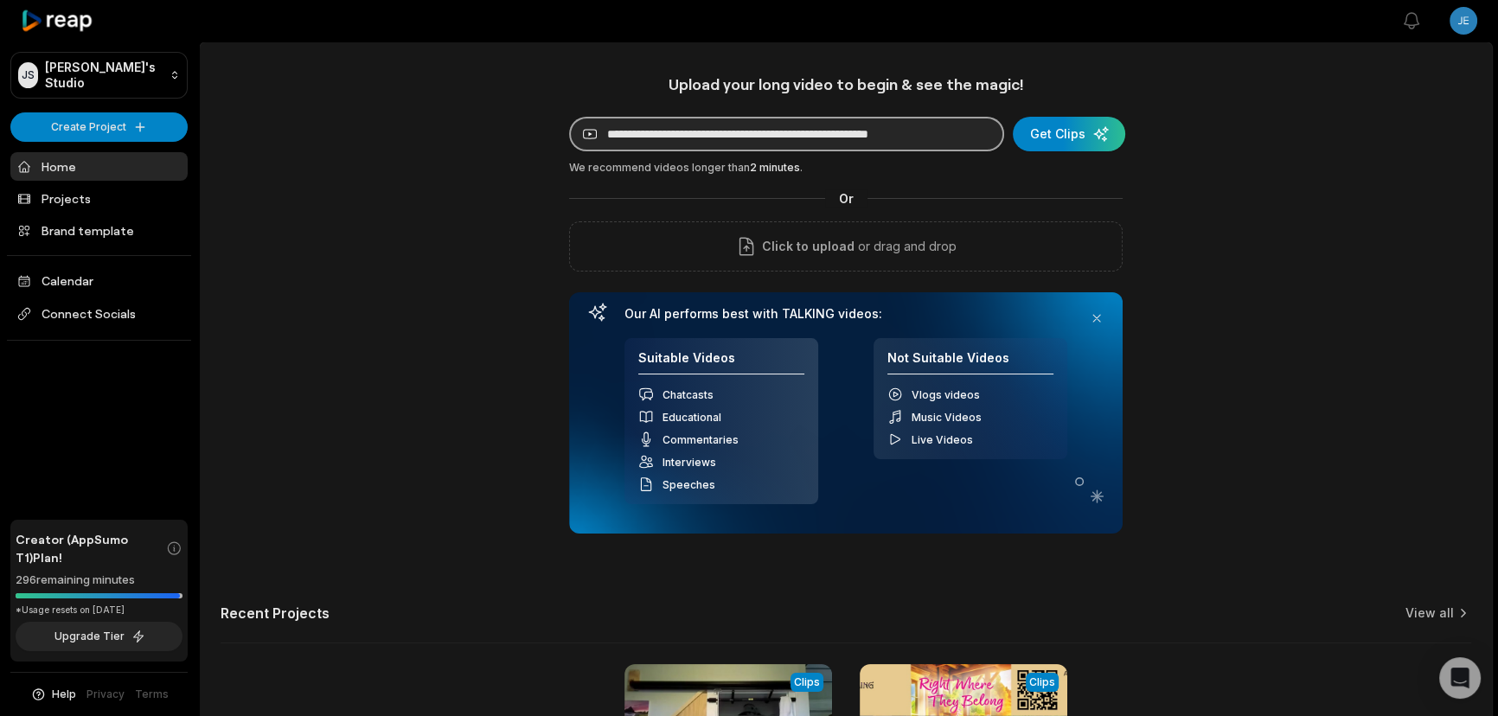
click at [929, 124] on input "**********" at bounding box center [786, 134] width 435 height 35
paste input
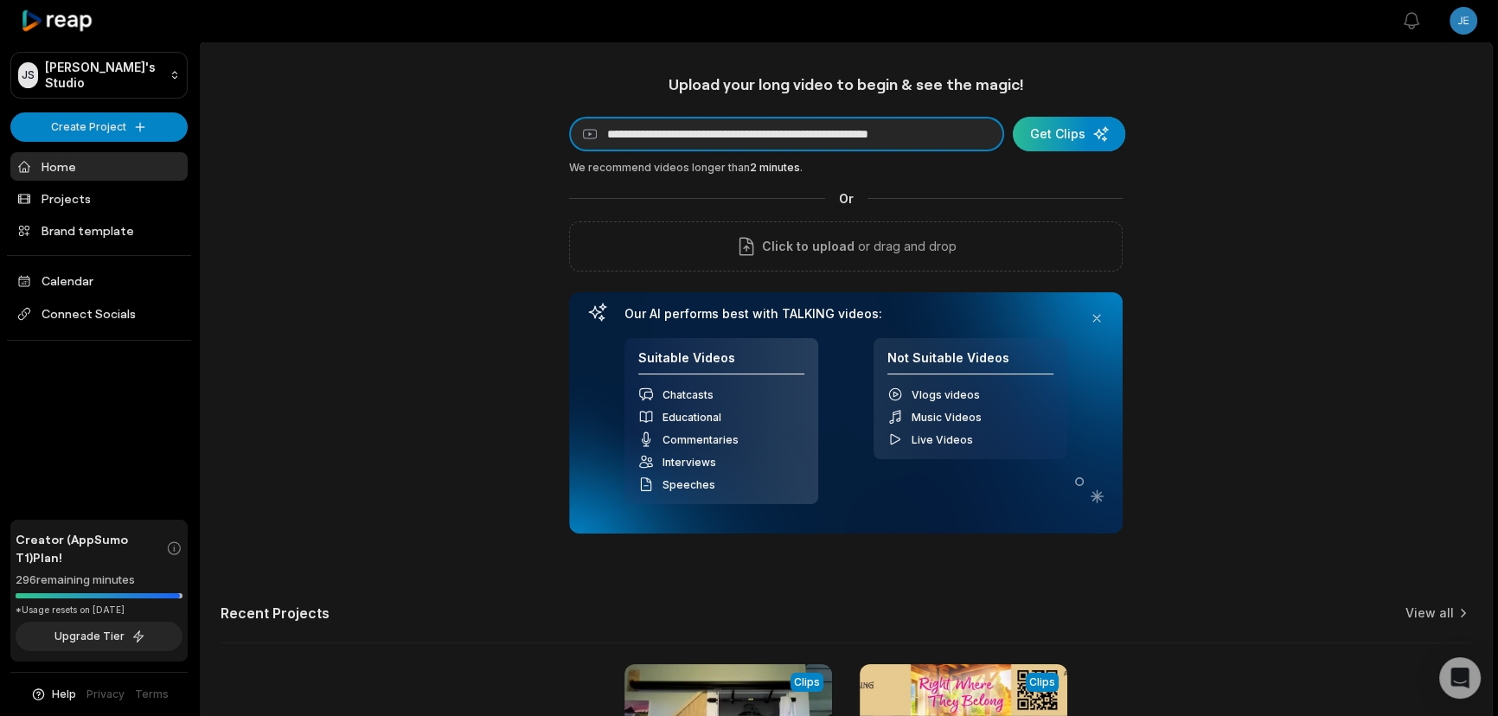
type input "**********"
click at [1059, 131] on div "submit" at bounding box center [1069, 134] width 112 height 35
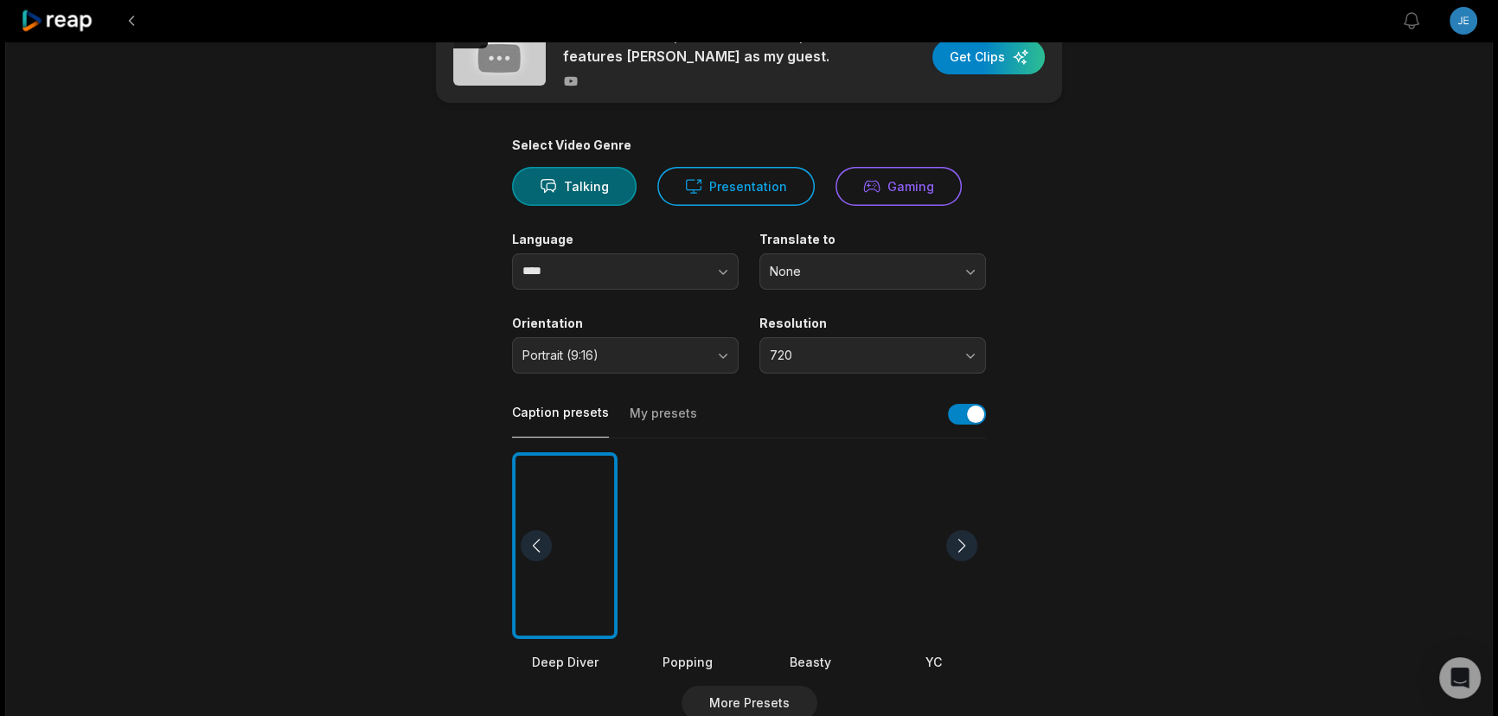
scroll to position [78, 0]
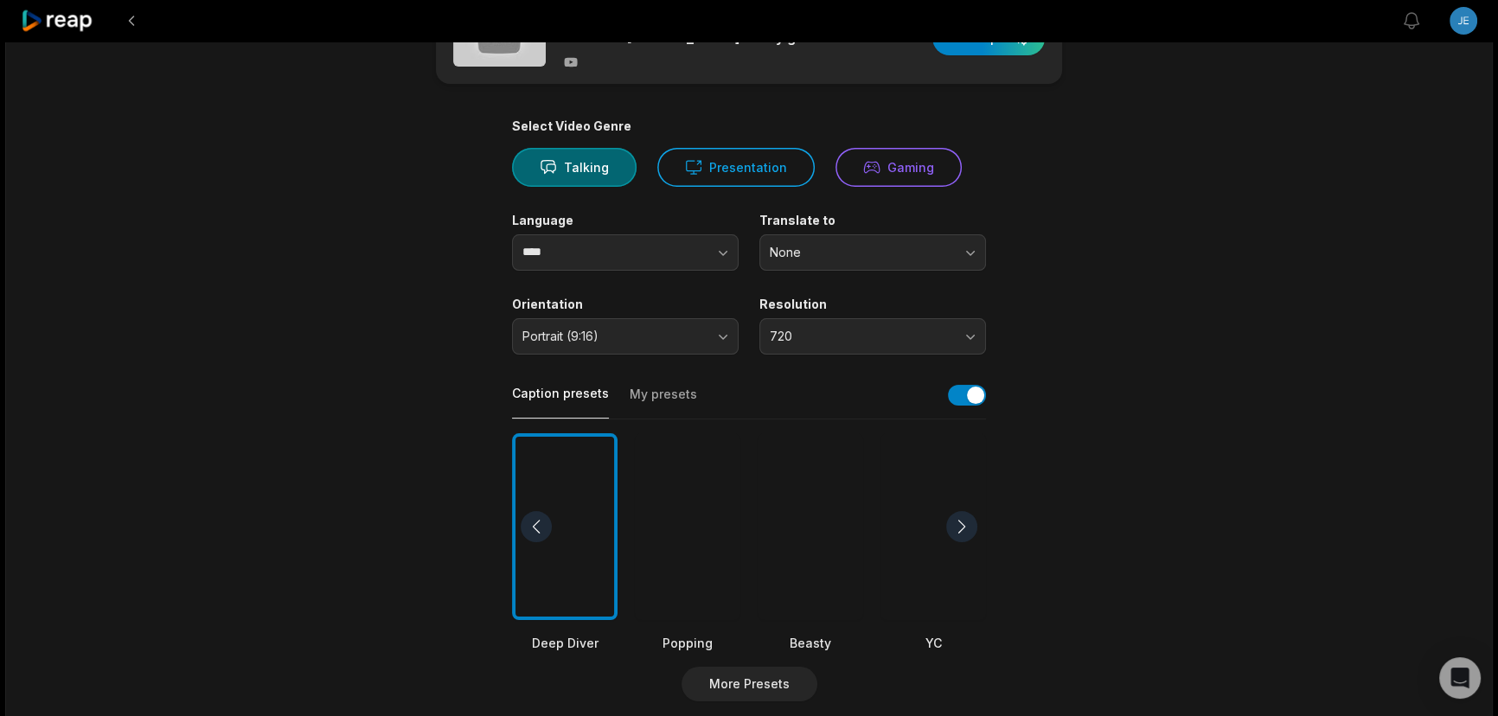
click at [963, 522] on div at bounding box center [961, 526] width 31 height 31
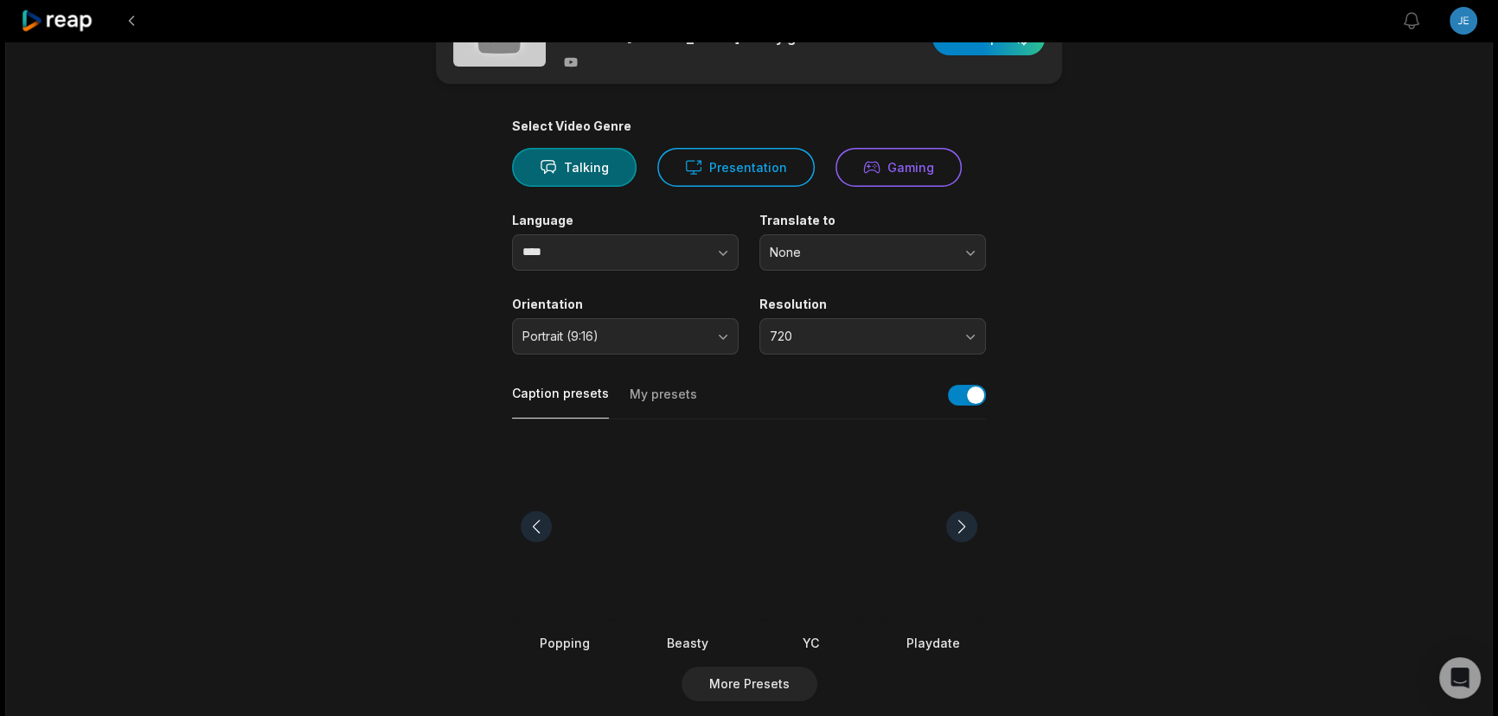
click at [972, 515] on div at bounding box center [961, 526] width 31 height 31
click at [803, 567] on div at bounding box center [811, 527] width 106 height 188
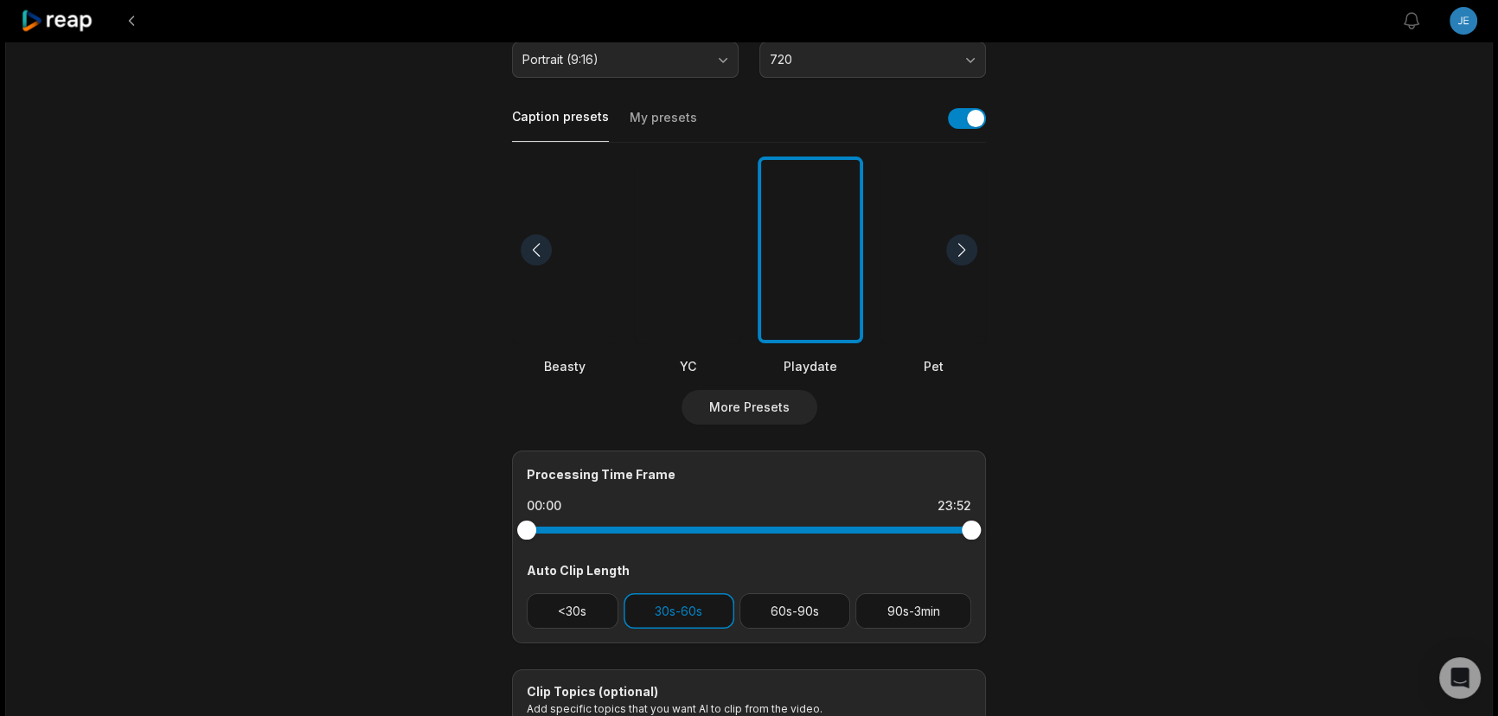
scroll to position [0, 0]
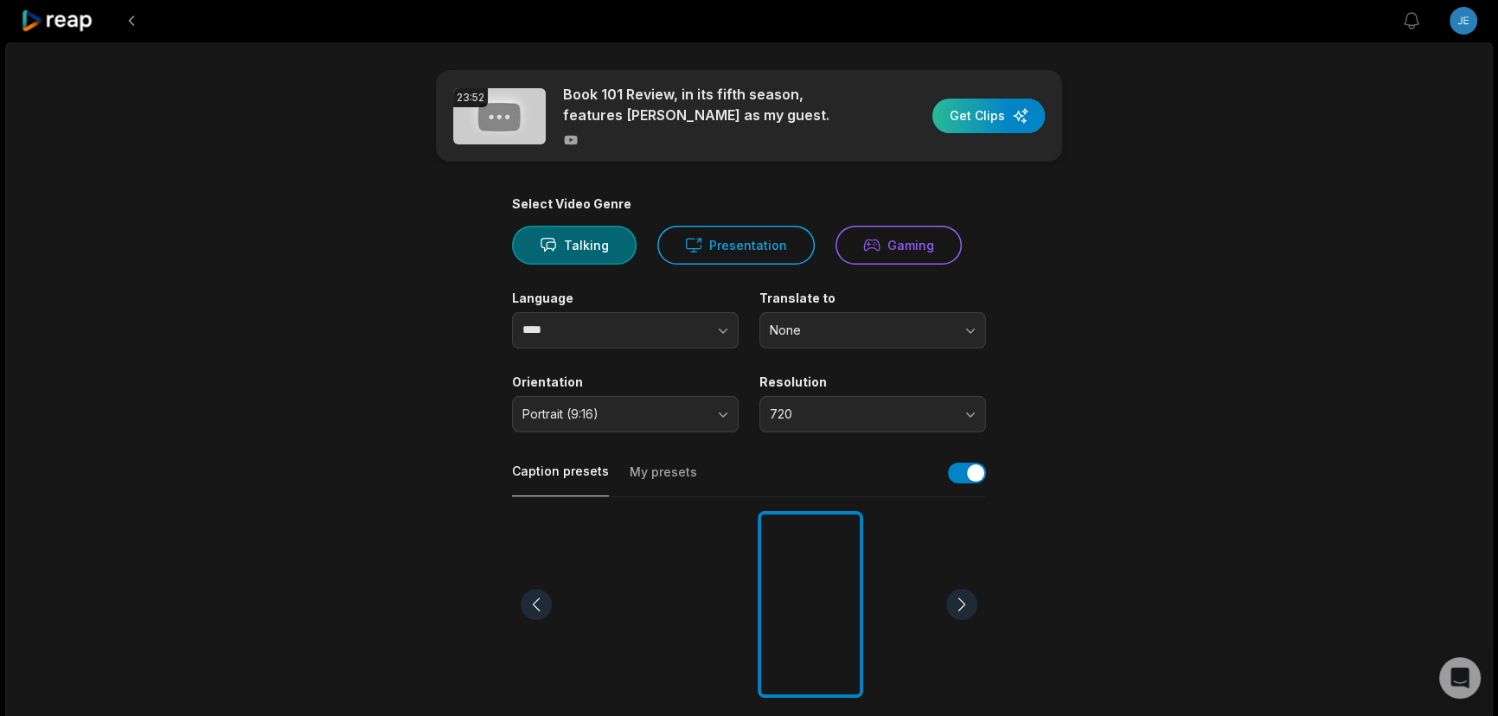
click at [994, 121] on div "button" at bounding box center [988, 116] width 112 height 35
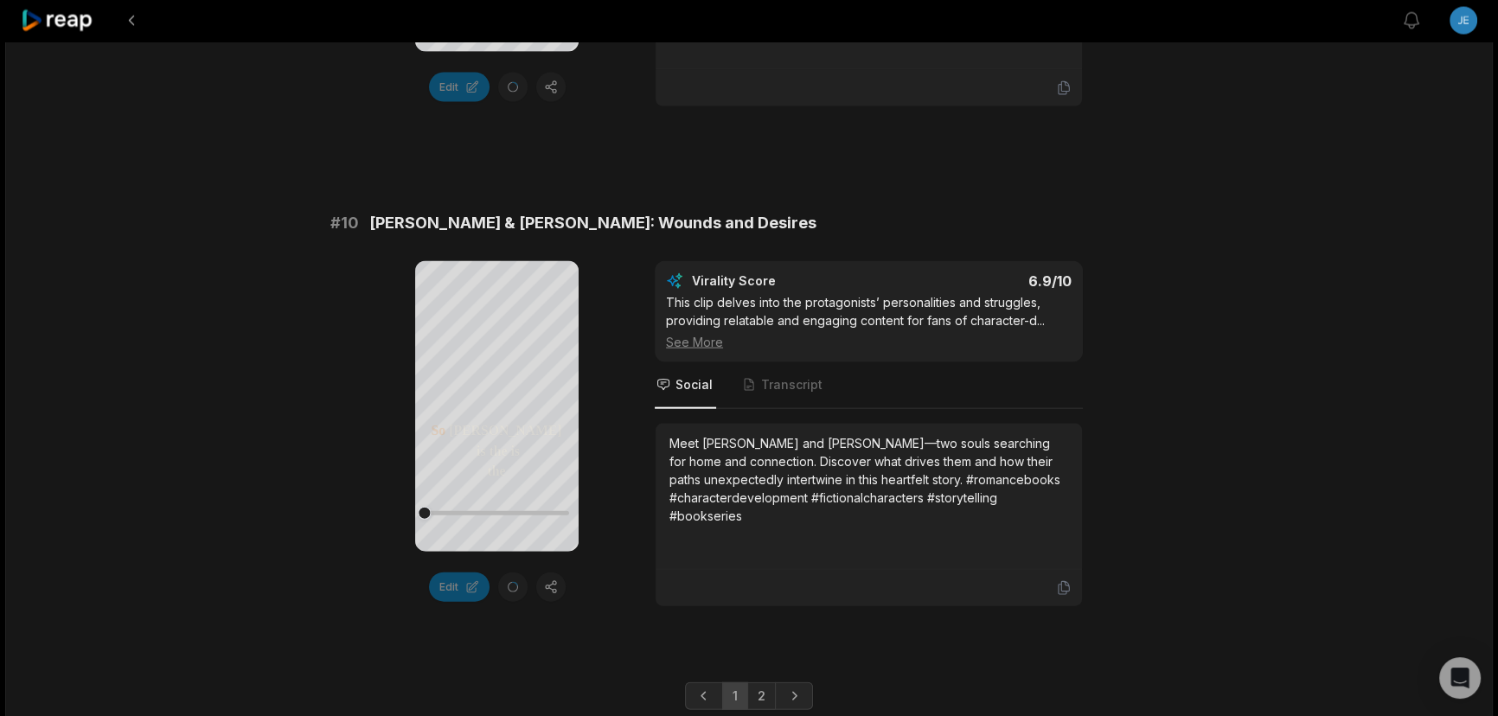
scroll to position [4698, 0]
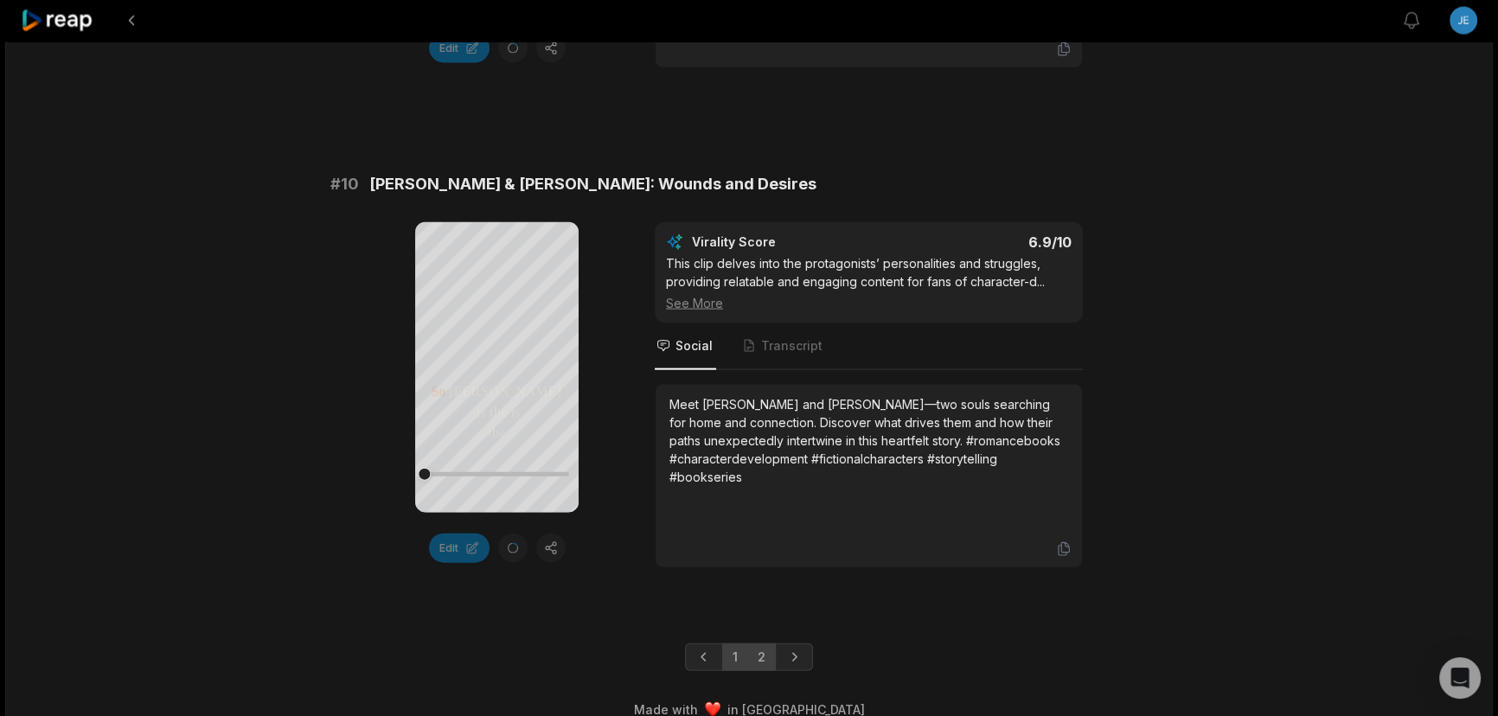
click at [764, 643] on link "2" at bounding box center [761, 657] width 29 height 28
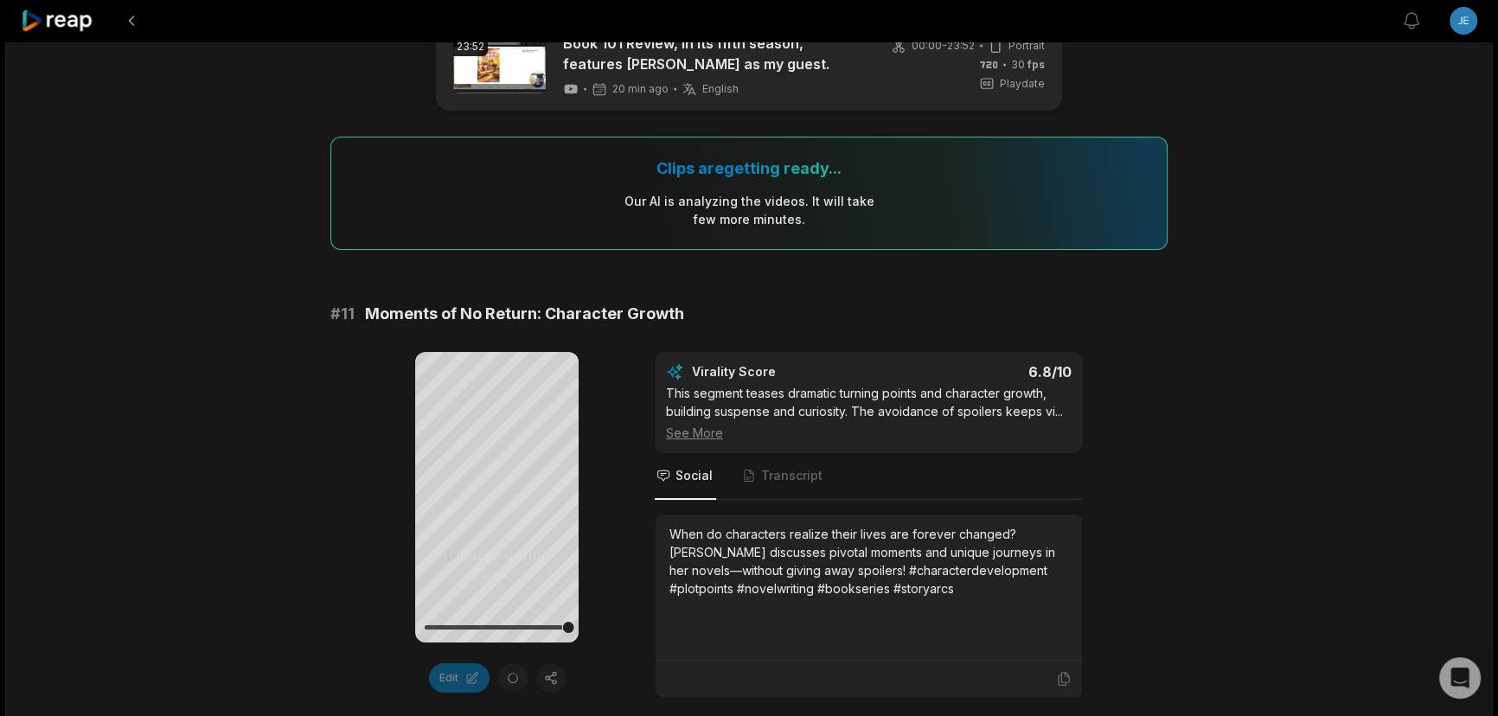
scroll to position [0, 0]
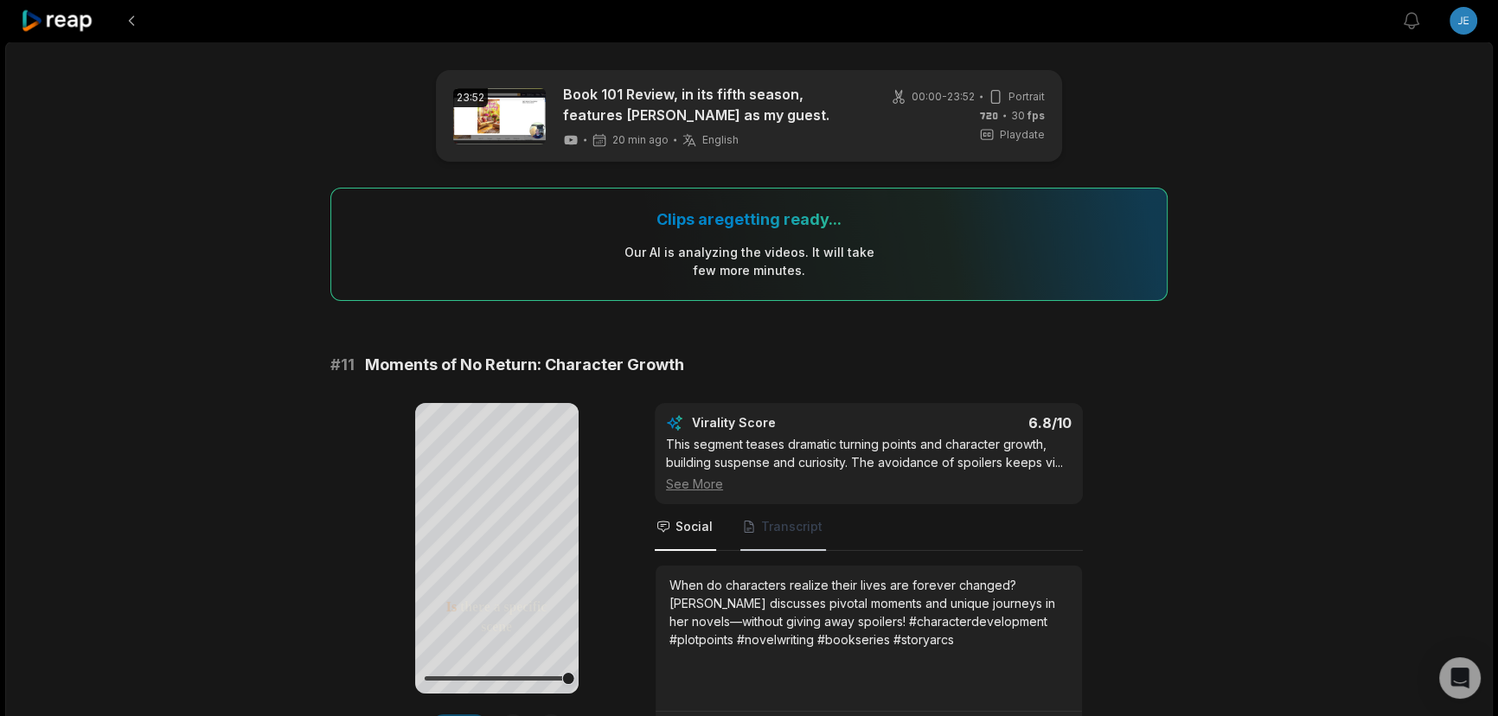
click at [797, 519] on span "Transcript" at bounding box center [791, 526] width 61 height 17
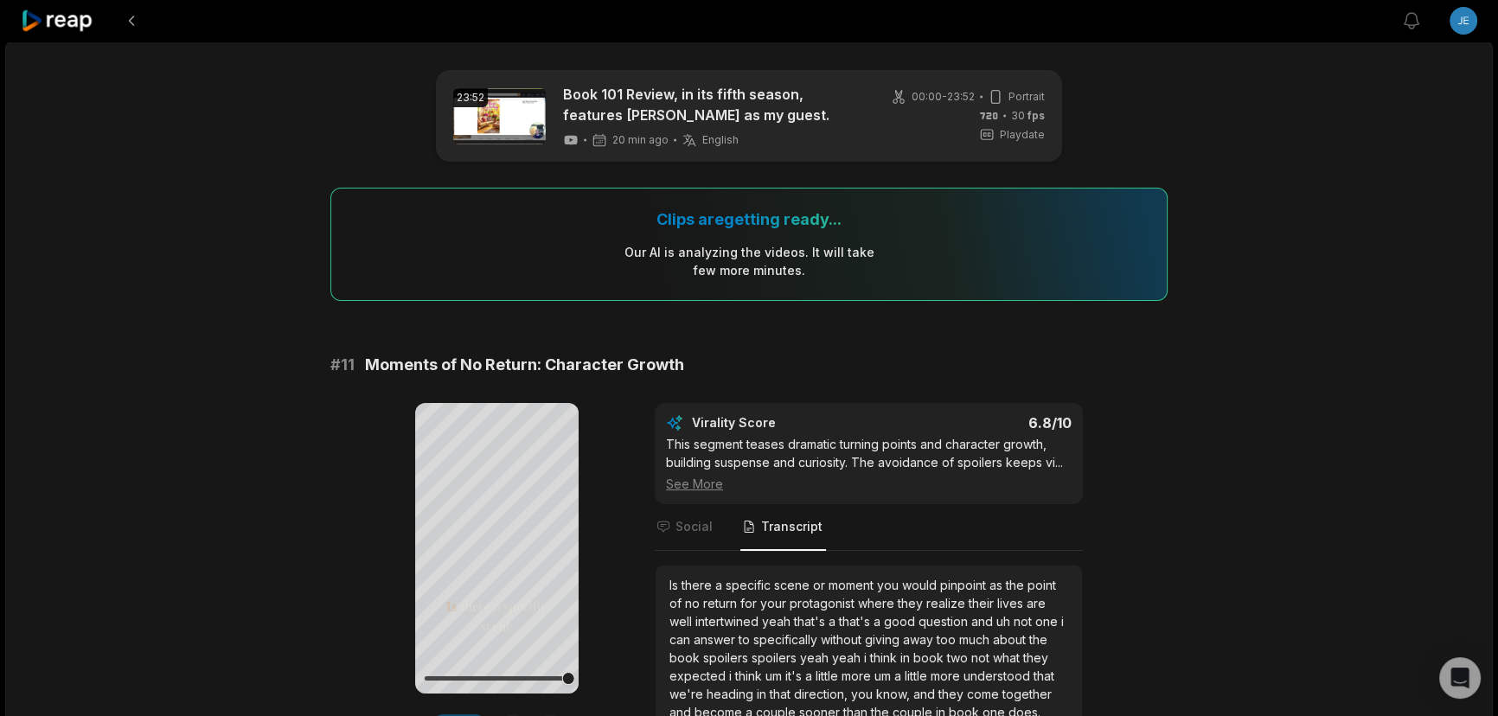
click at [610, 531] on div "Your browser does not support mp4 format. Is there a specific scene or moment y…" at bounding box center [748, 576] width 837 height 346
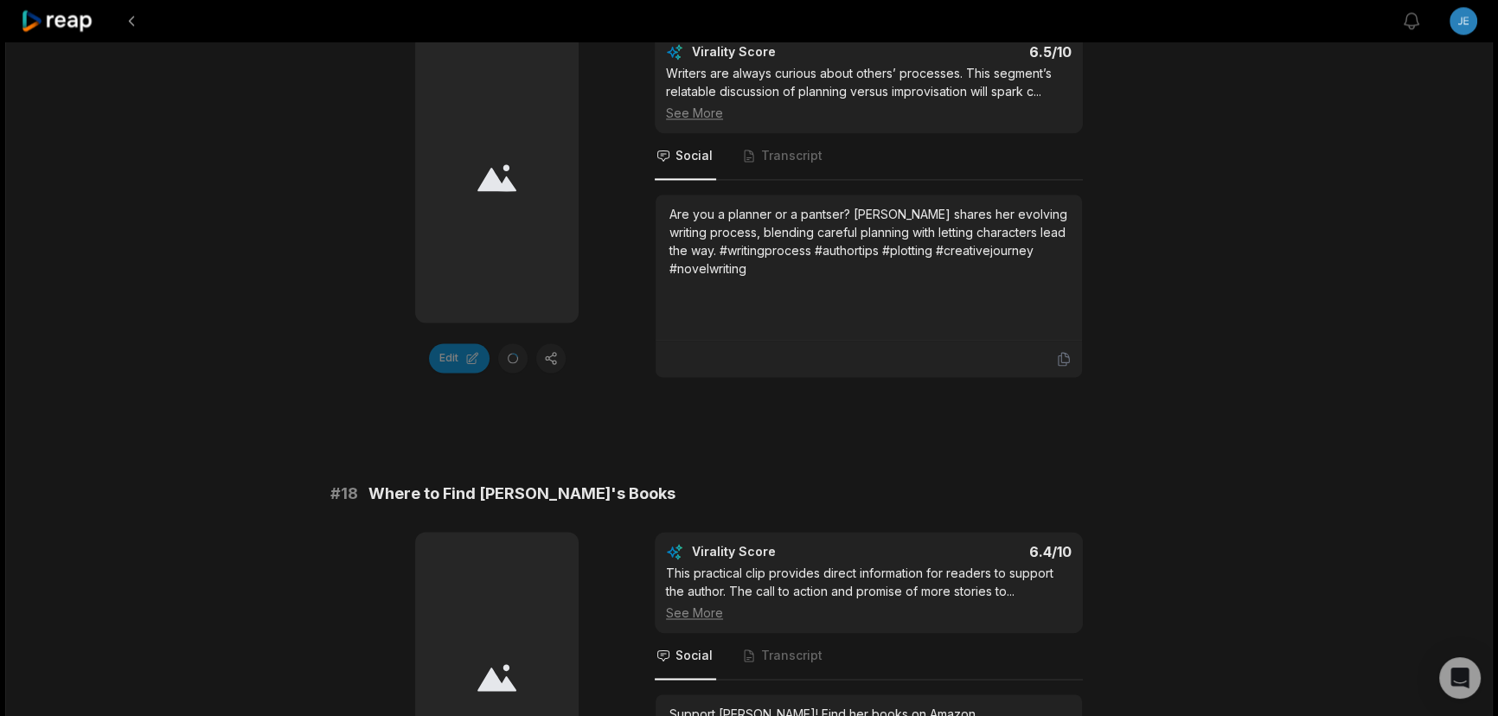
scroll to position [3718, 0]
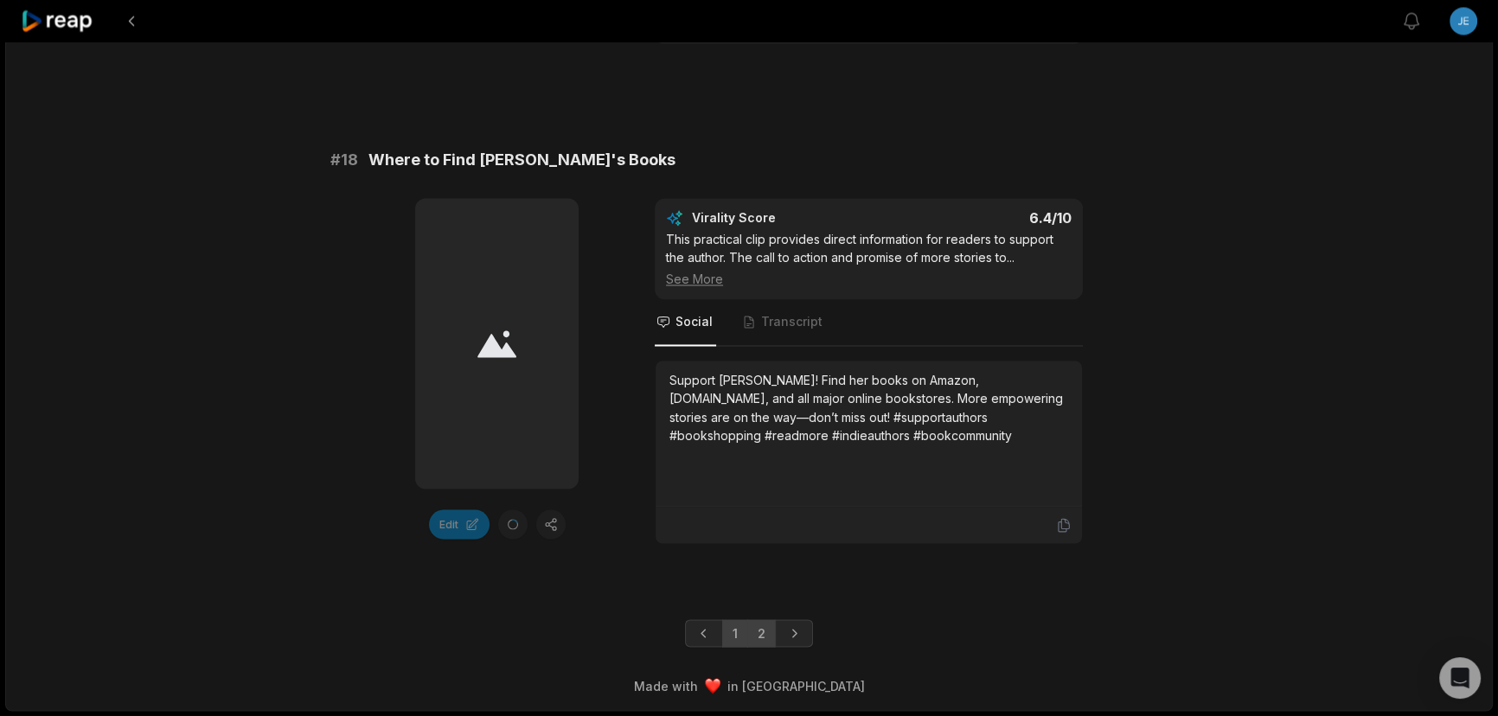
click at [727, 631] on link "1" at bounding box center [735, 633] width 26 height 28
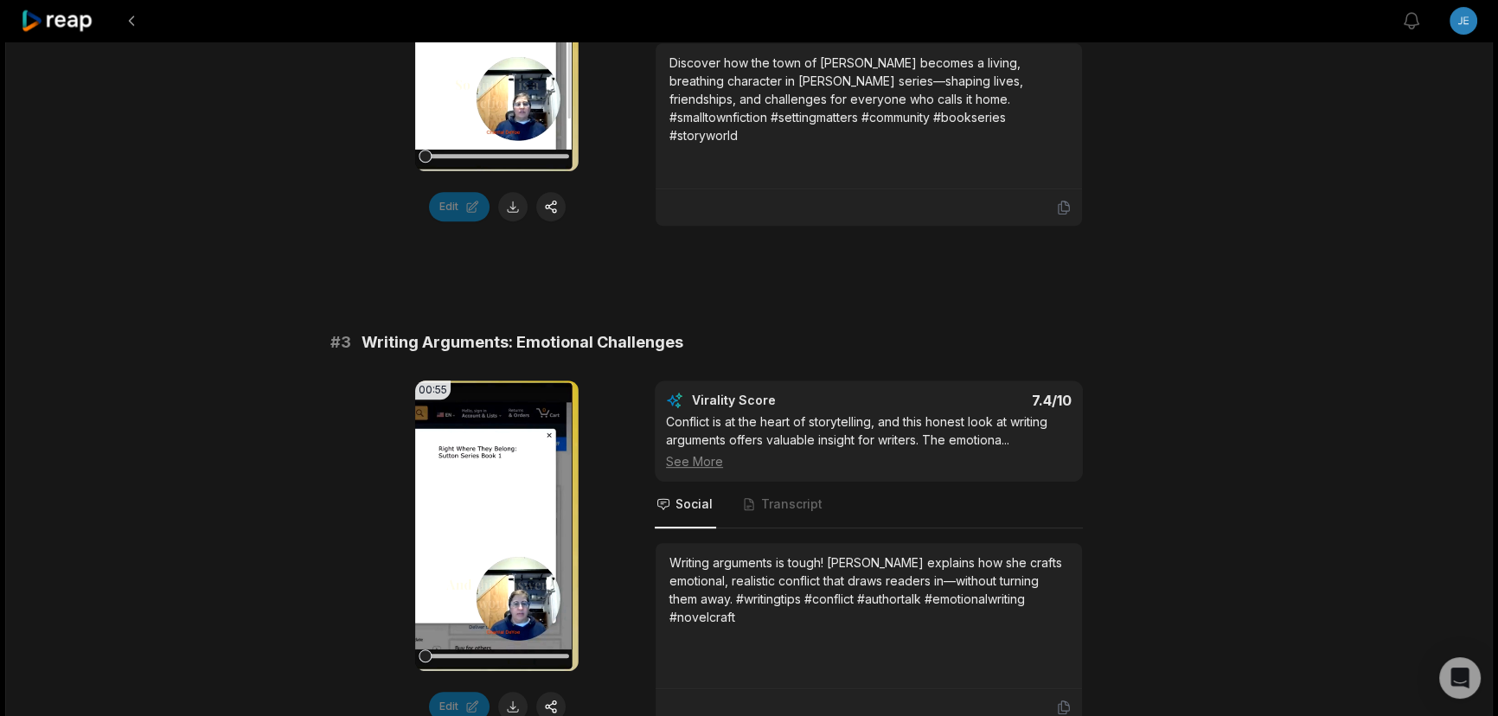
scroll to position [0, 0]
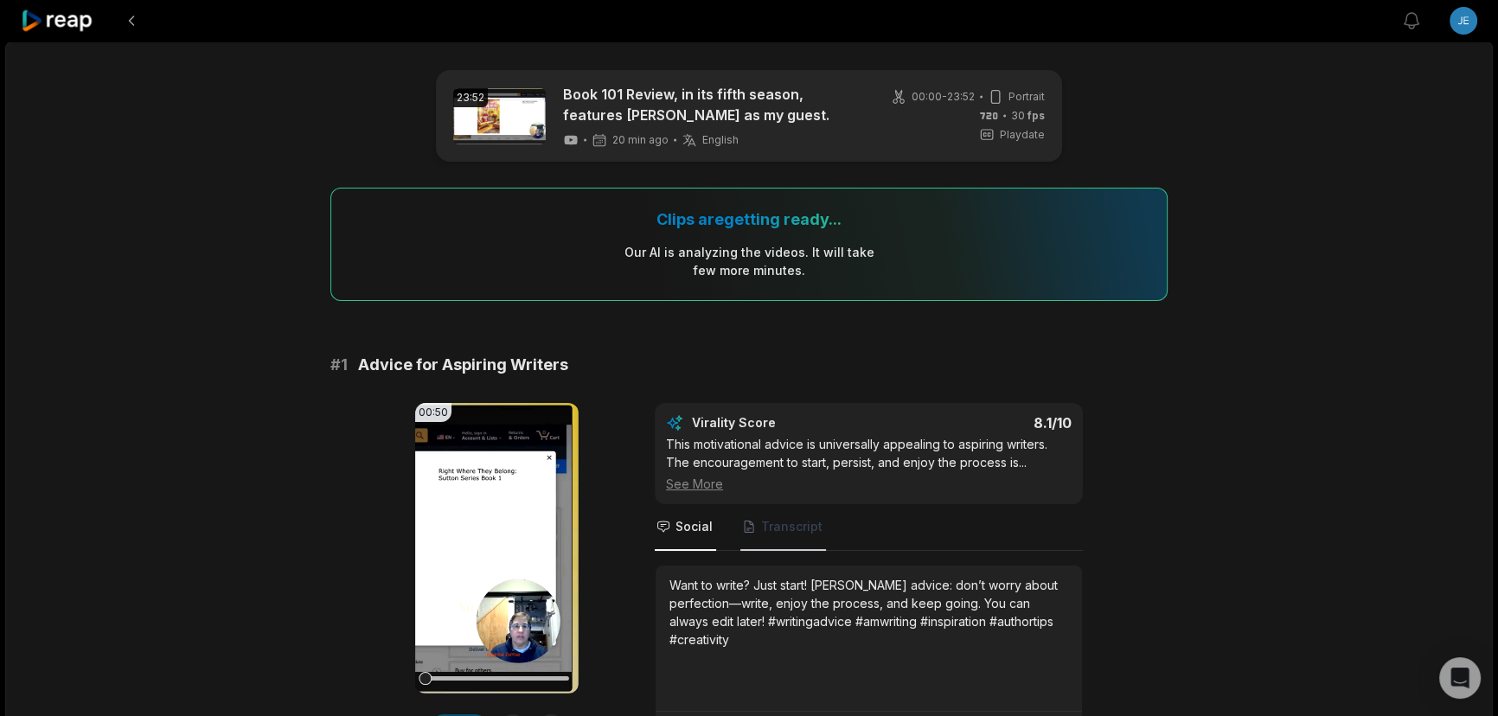
click at [777, 524] on span "Transcript" at bounding box center [791, 526] width 61 height 17
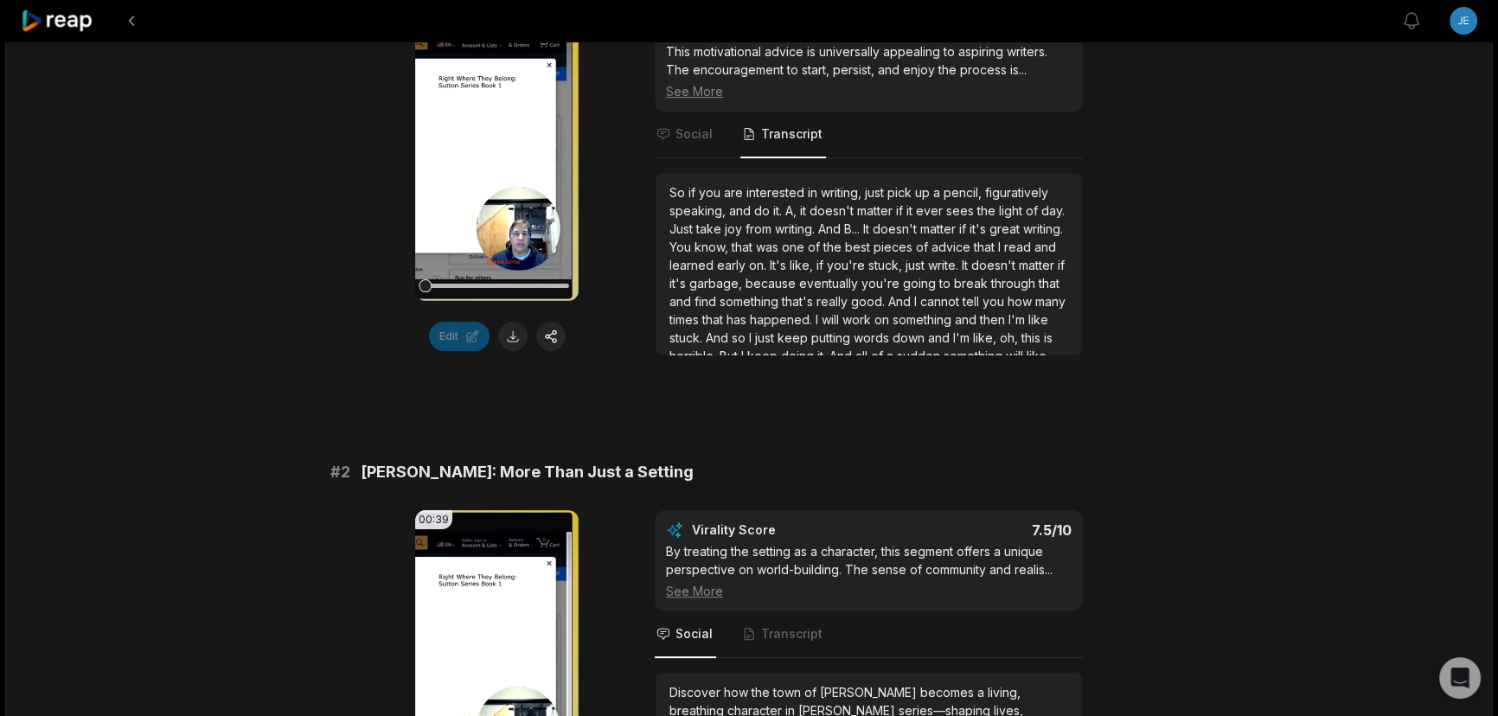
scroll to position [629, 0]
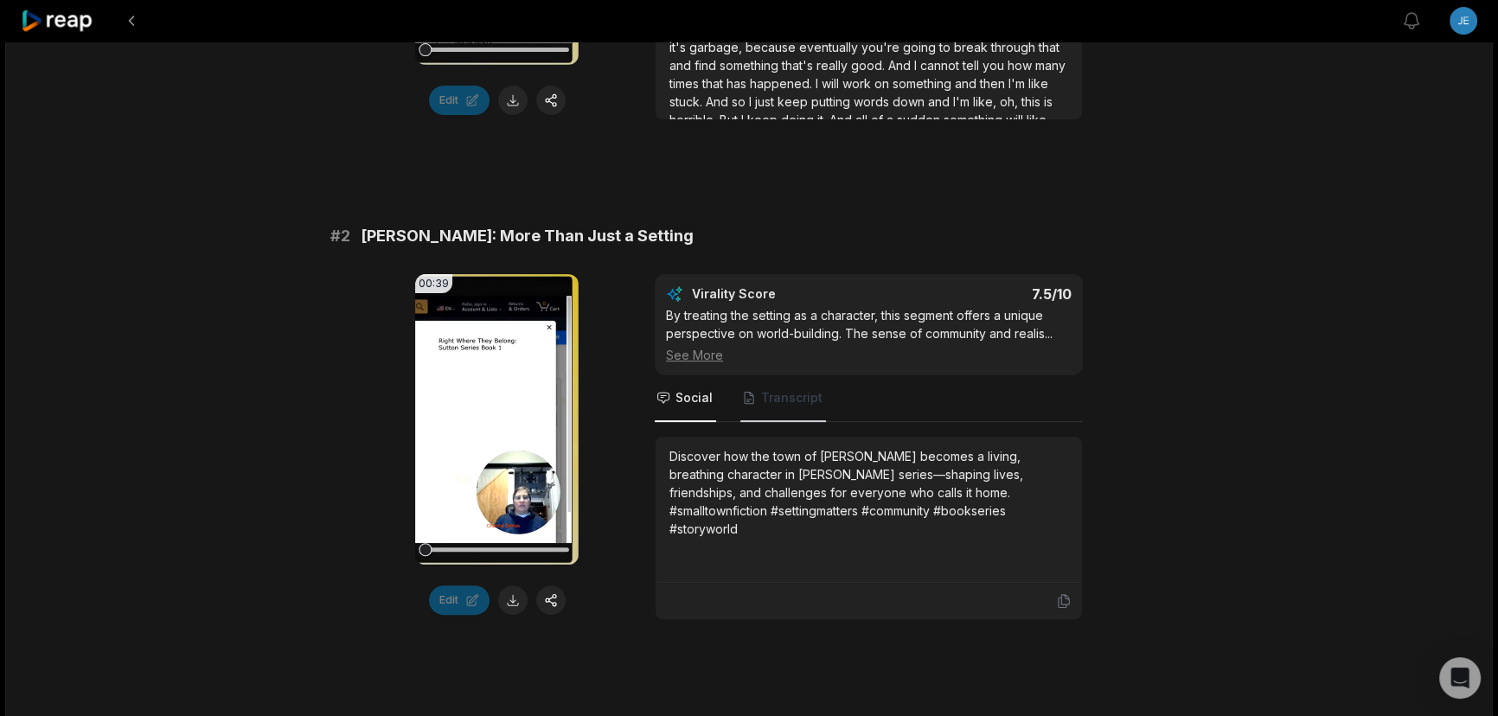
click at [772, 406] on span "Transcript" at bounding box center [783, 398] width 86 height 47
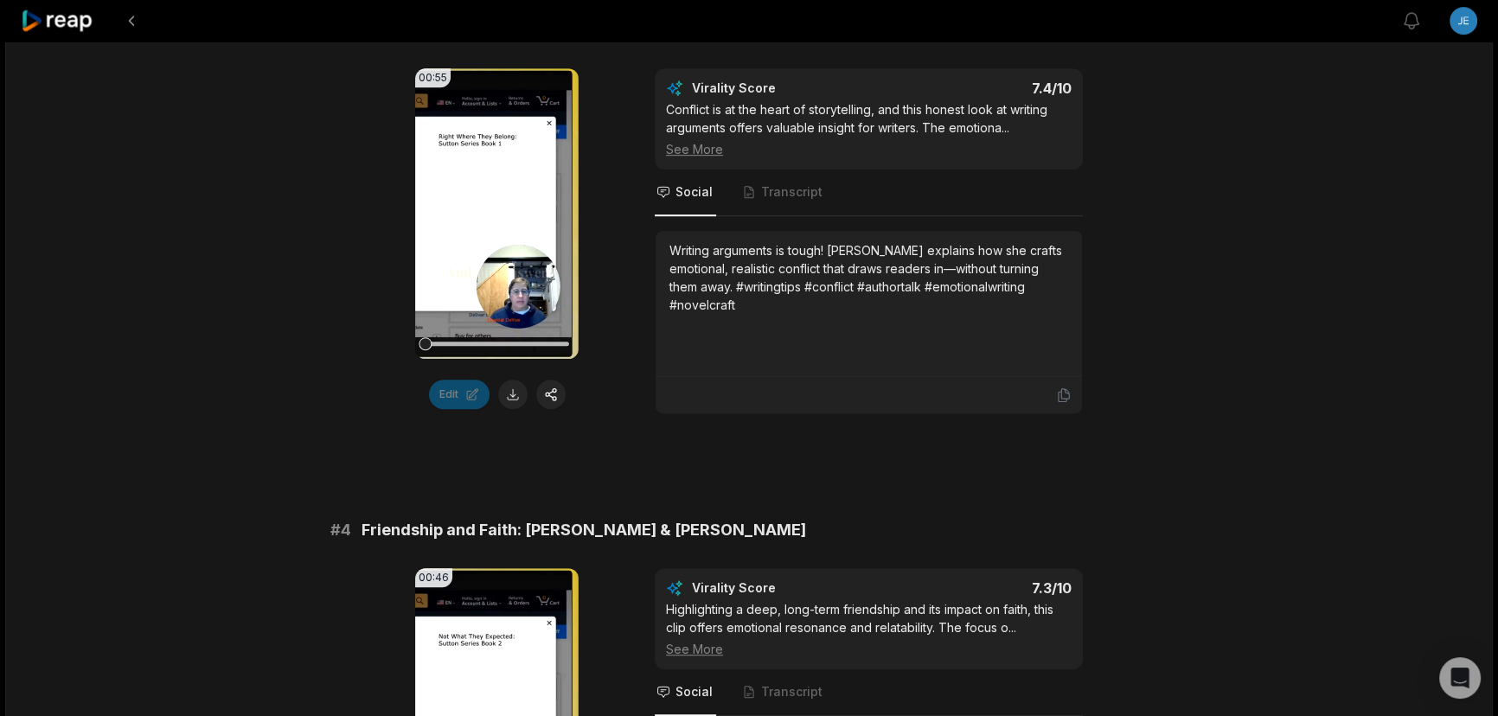
scroll to position [1336, 0]
click at [801, 182] on span "Transcript" at bounding box center [791, 190] width 61 height 17
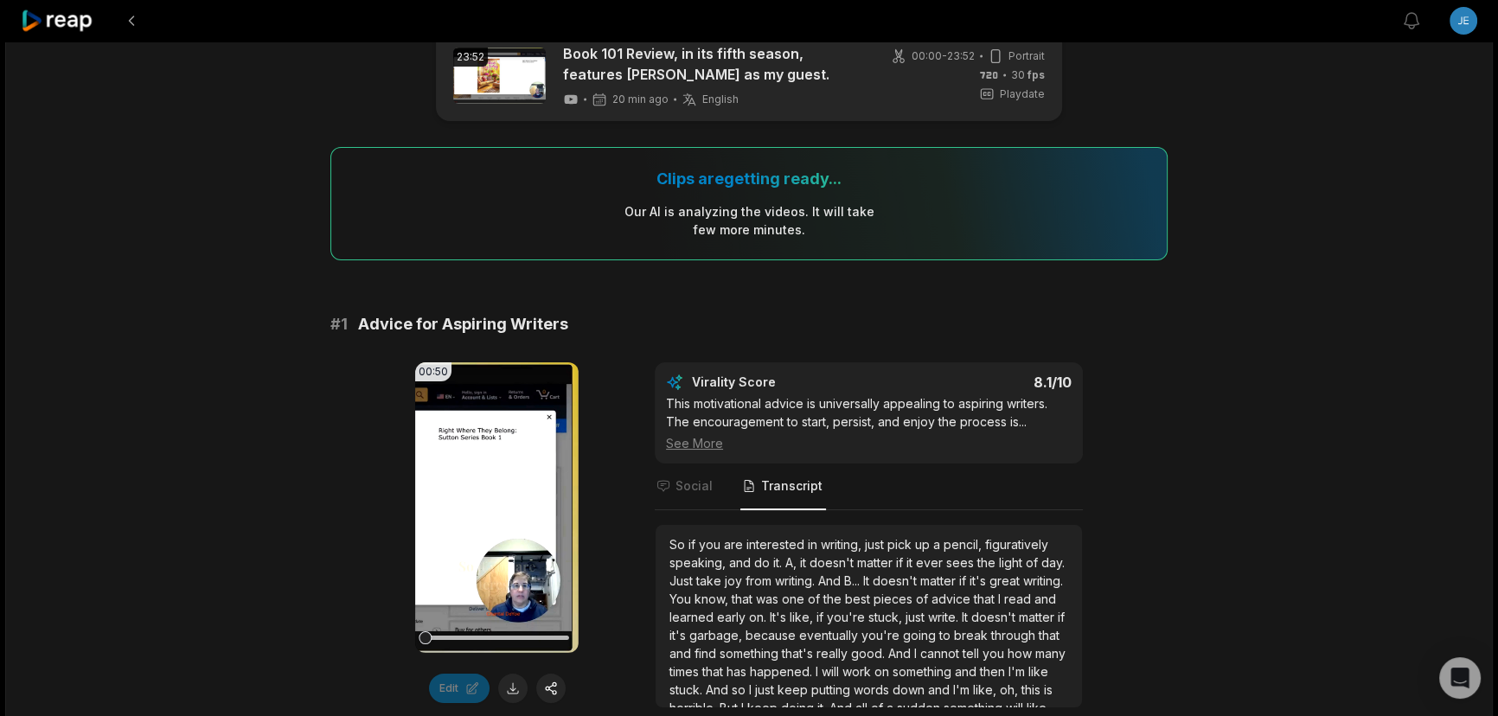
scroll to position [0, 0]
